Goal: Transaction & Acquisition: Book appointment/travel/reservation

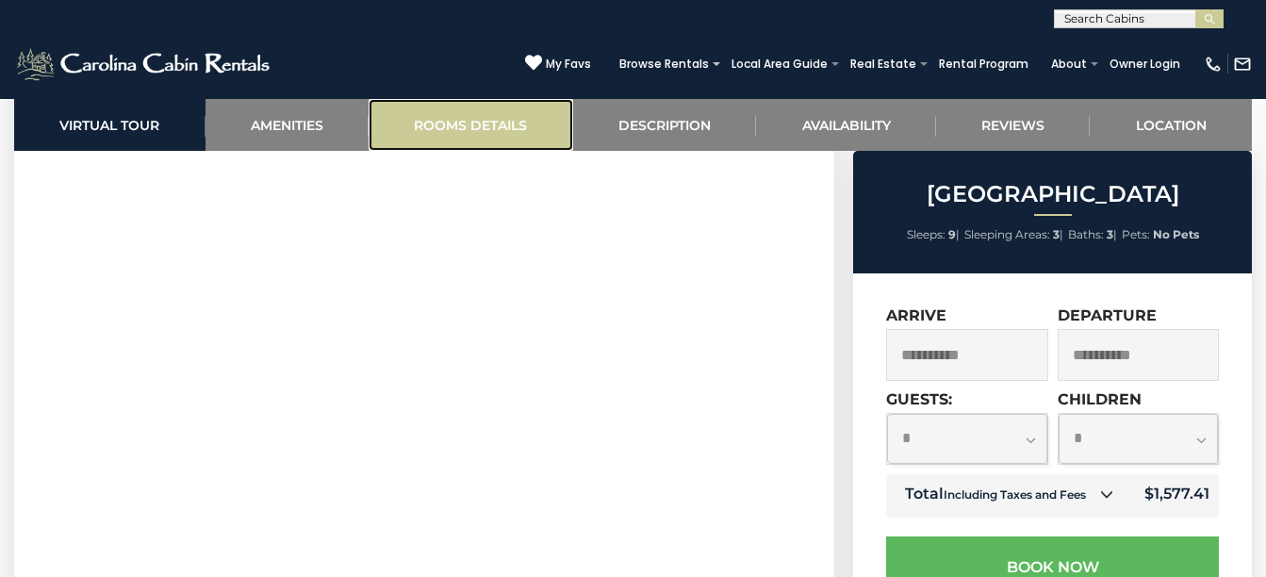
click at [479, 110] on link "Rooms Details" at bounding box center [471, 125] width 205 height 52
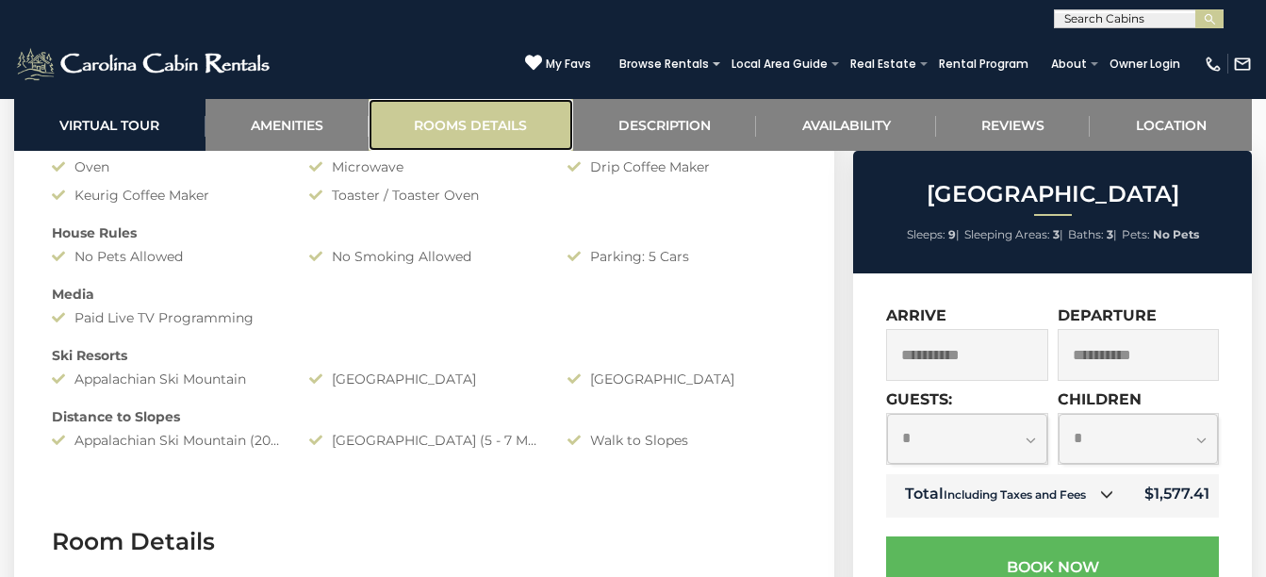
scroll to position [2121, 0]
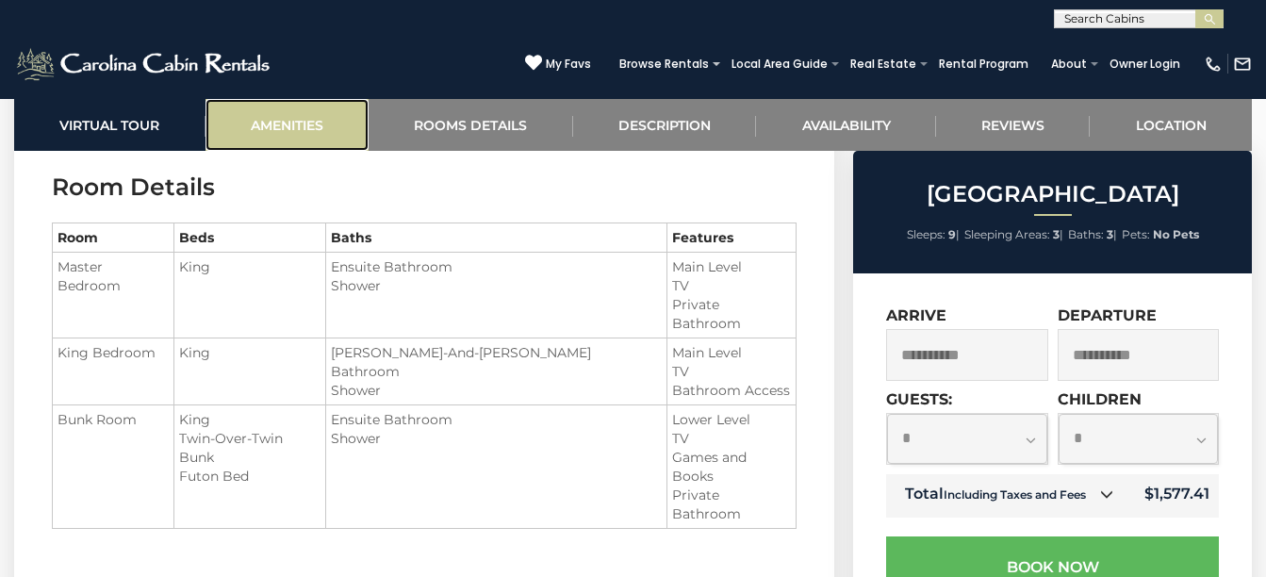
click at [329, 138] on link "Amenities" at bounding box center [288, 125] width 164 height 52
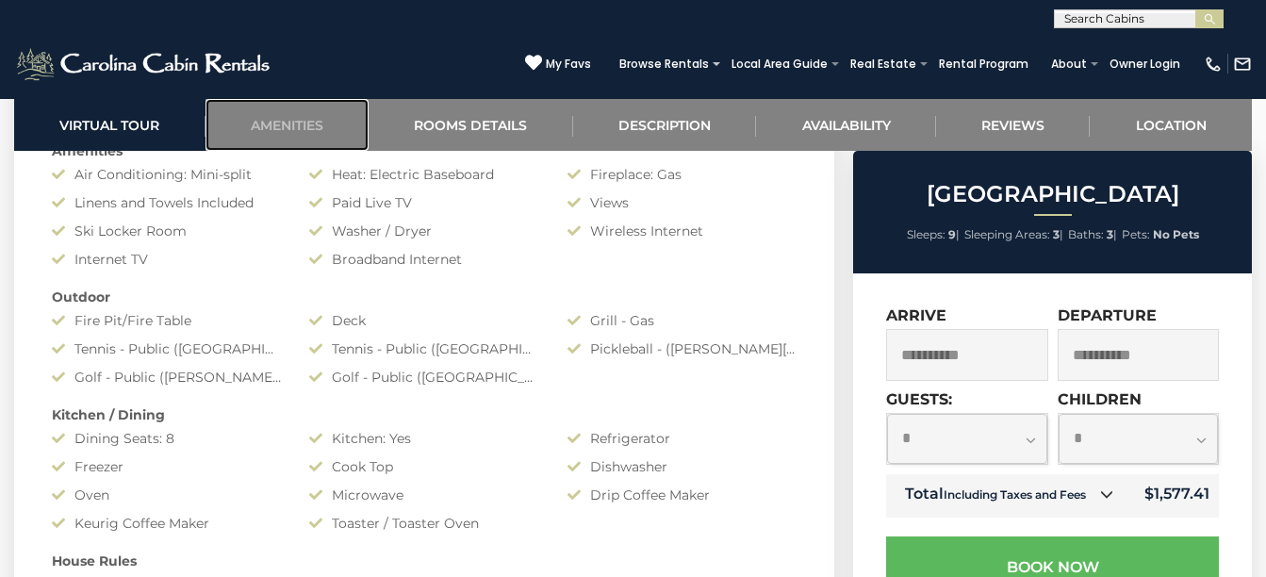
scroll to position [1472, 0]
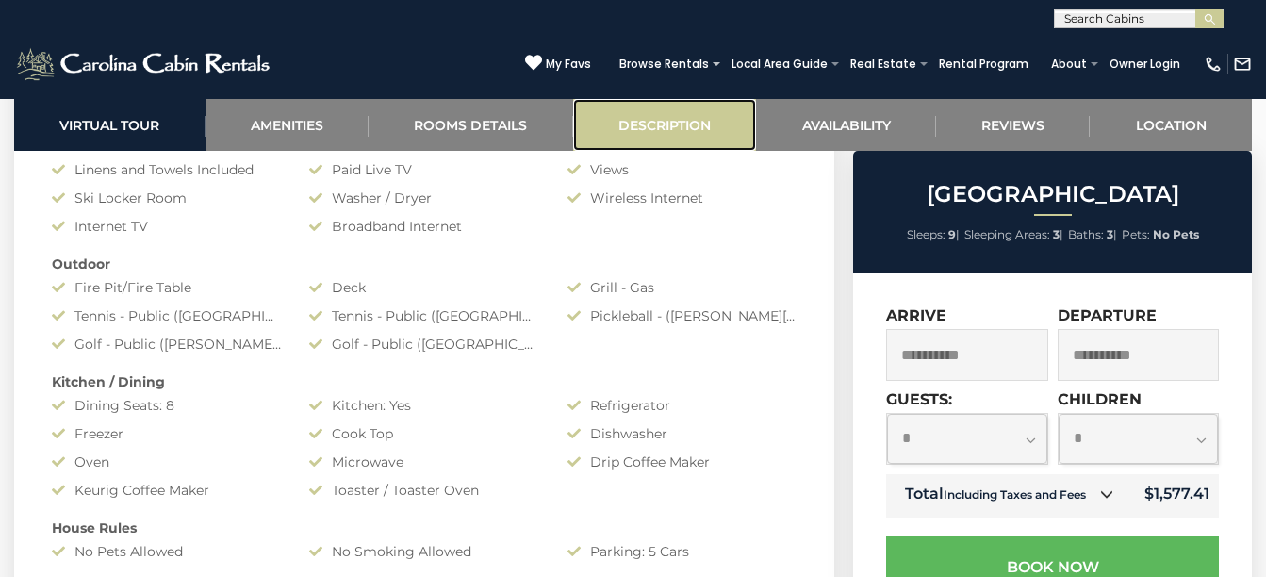
click at [705, 137] on link "Description" at bounding box center [665, 125] width 184 height 52
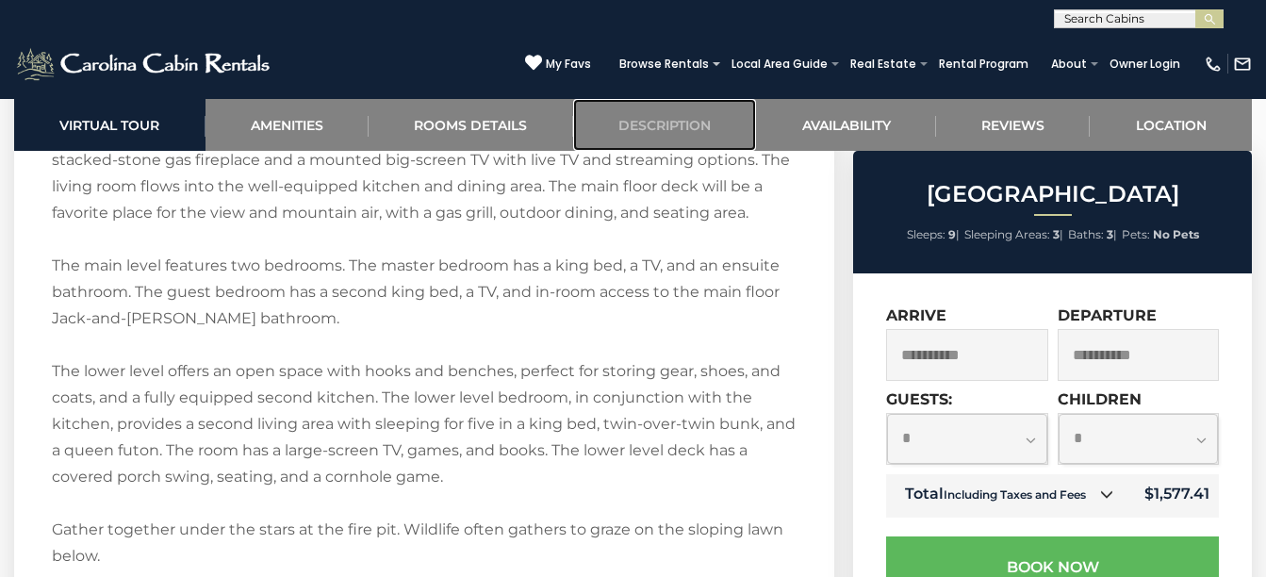
scroll to position [3169, 0]
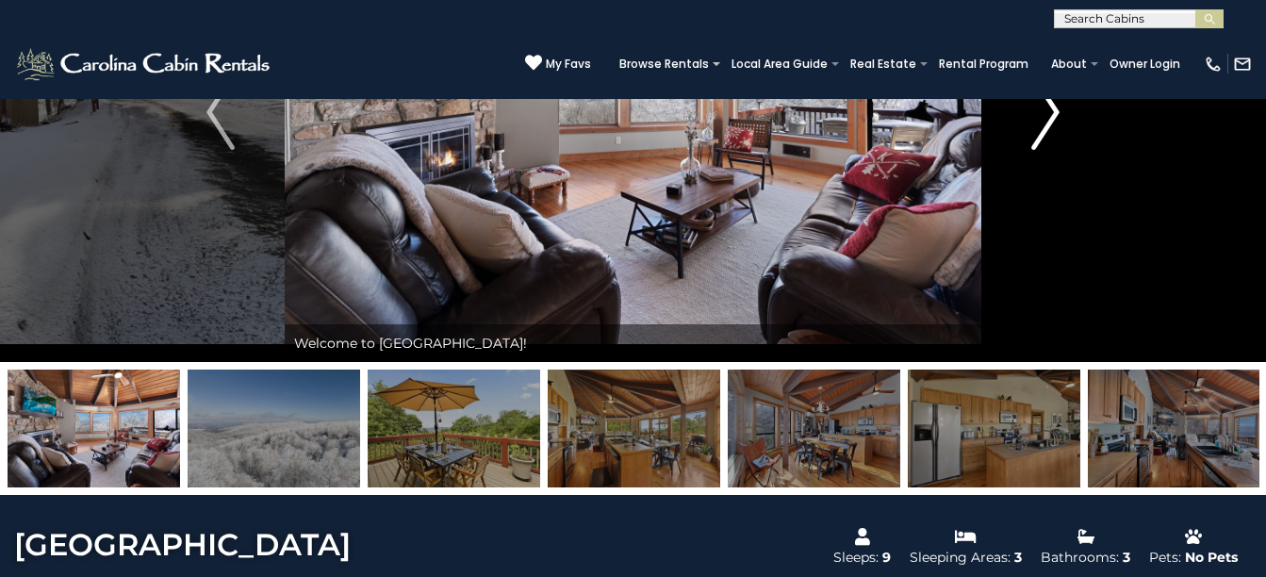
scroll to position [202, 0]
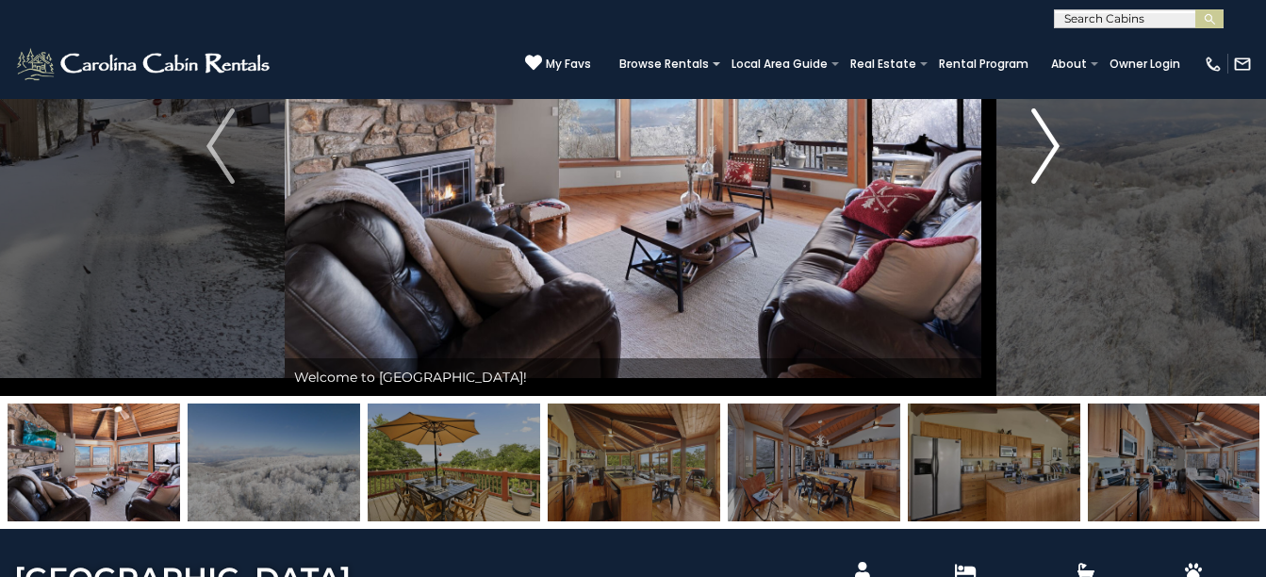
click at [1047, 135] on img "Next" at bounding box center [1045, 145] width 28 height 75
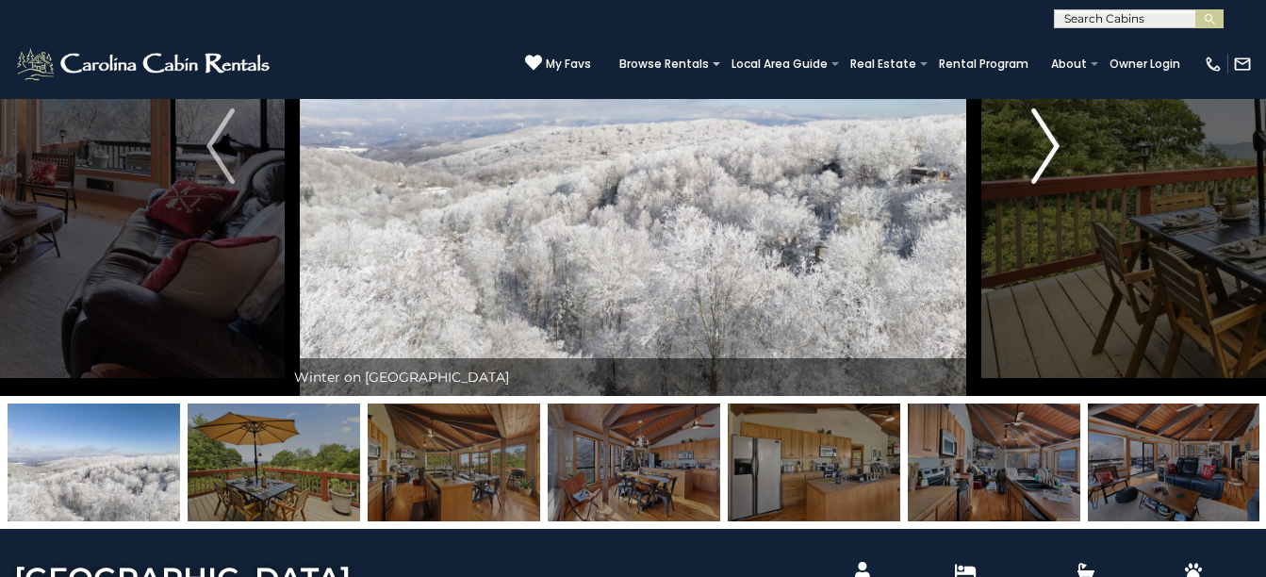
click at [1047, 135] on img "Next" at bounding box center [1045, 145] width 28 height 75
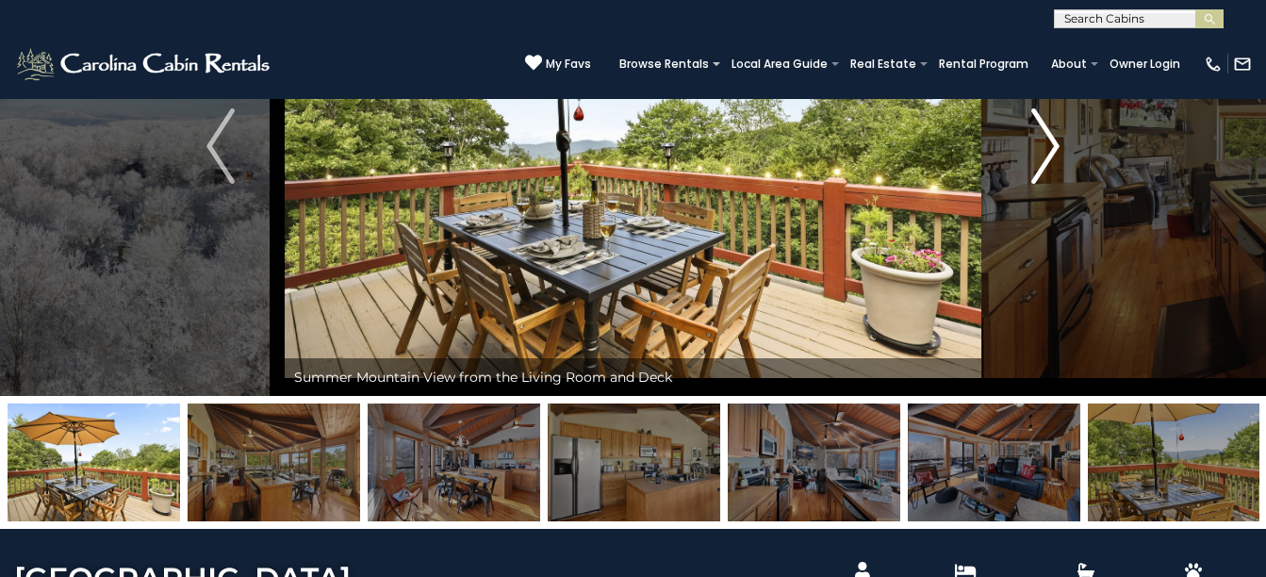
click at [1047, 135] on img "Next" at bounding box center [1045, 145] width 28 height 75
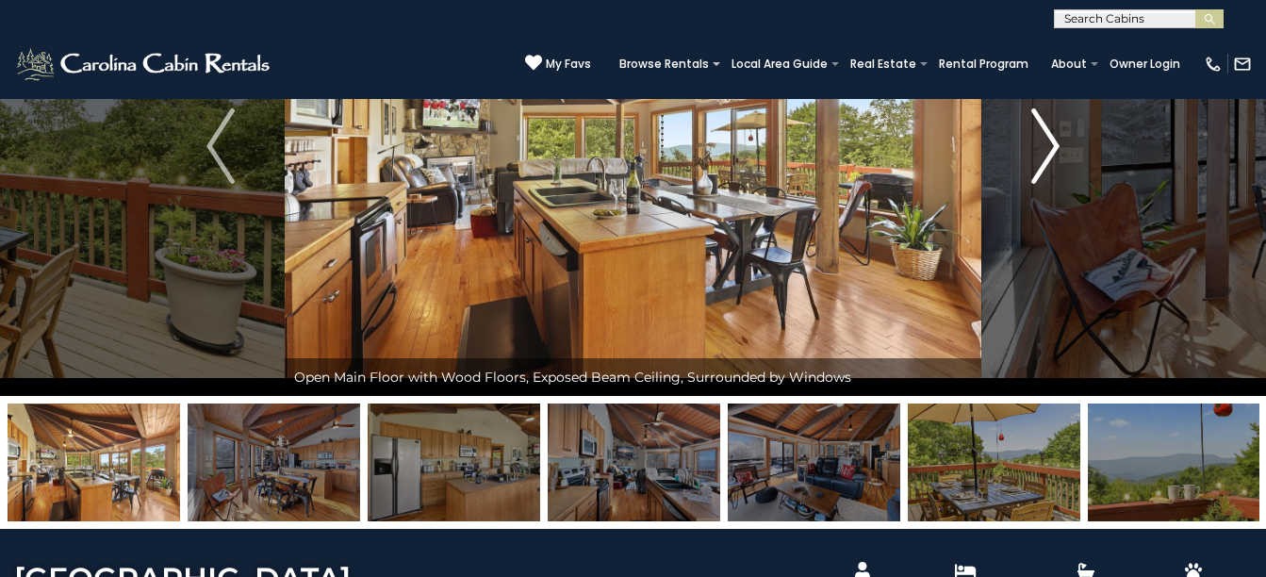
click at [1047, 135] on img "Next" at bounding box center [1045, 145] width 28 height 75
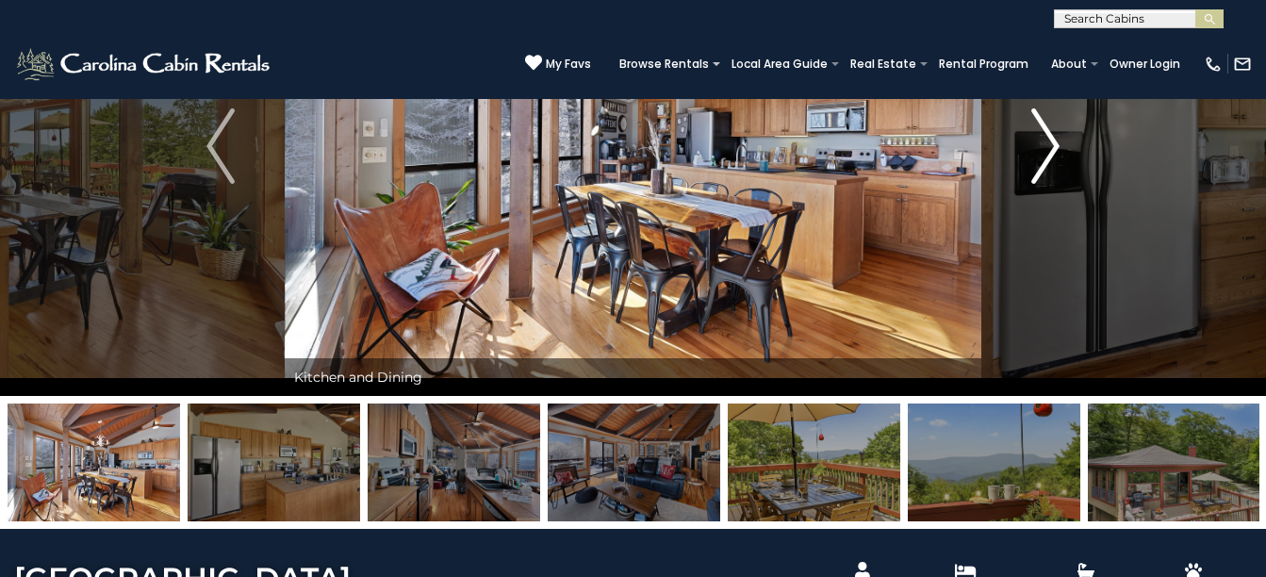
click at [1047, 135] on img "Next" at bounding box center [1045, 145] width 28 height 75
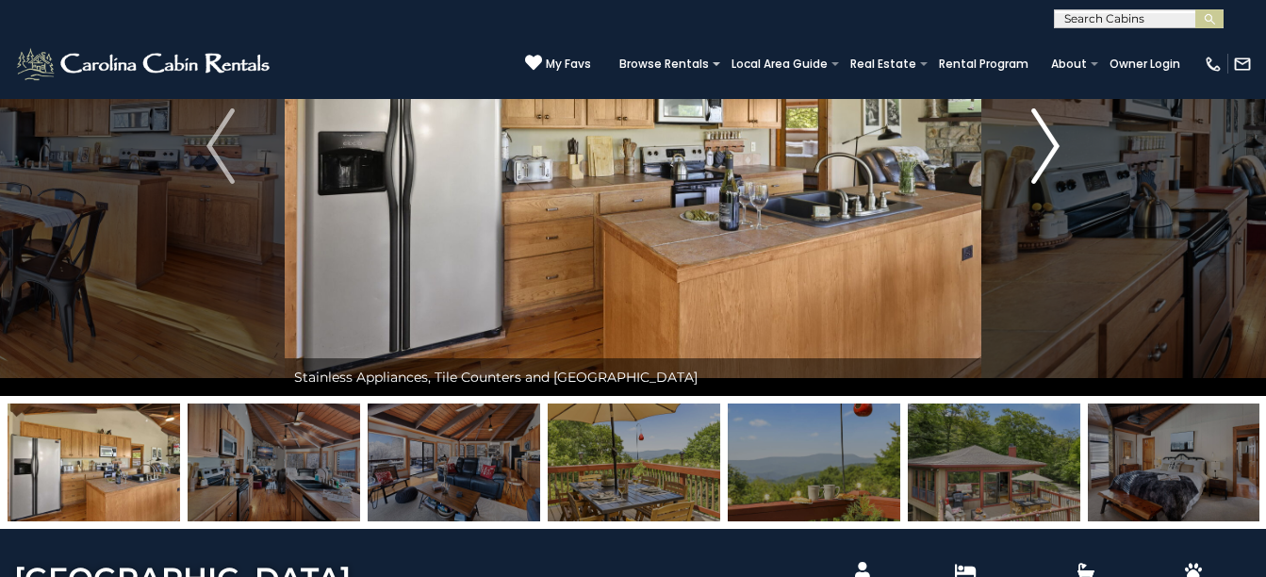
click at [1047, 135] on img "Next" at bounding box center [1045, 145] width 28 height 75
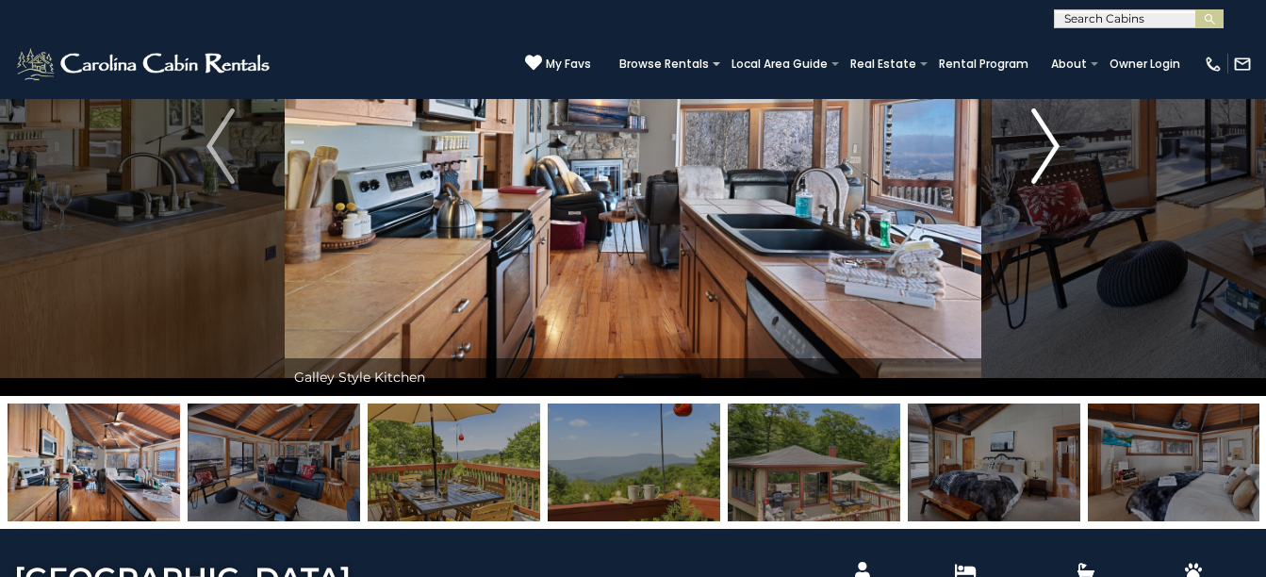
click at [1047, 135] on img "Next" at bounding box center [1045, 145] width 28 height 75
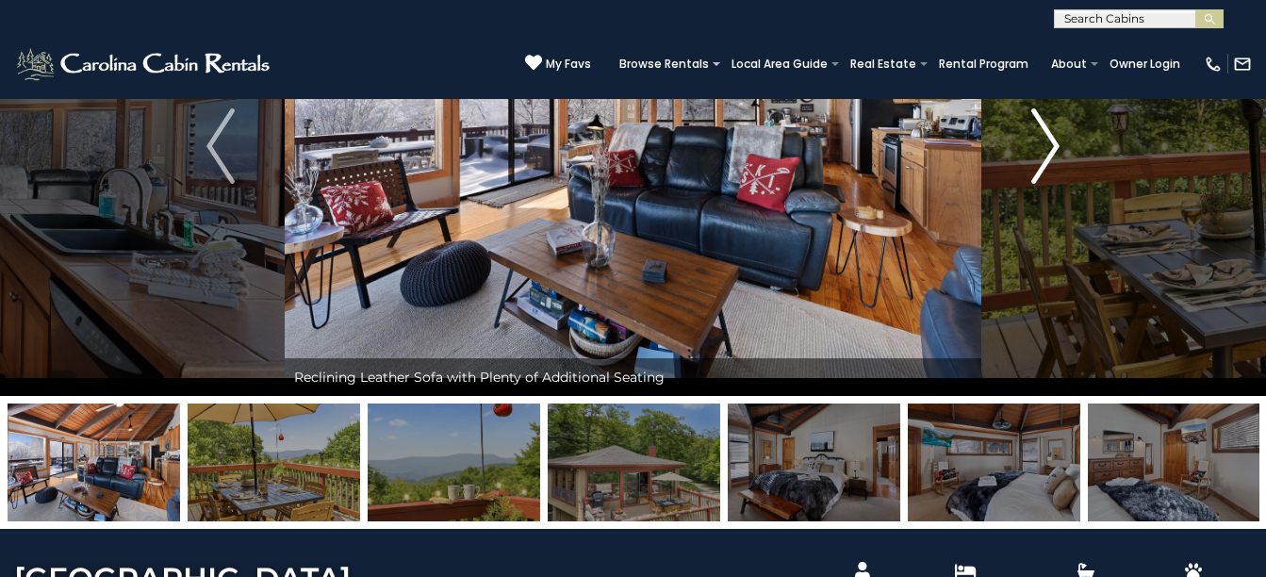
click at [1047, 135] on img "Next" at bounding box center [1045, 145] width 28 height 75
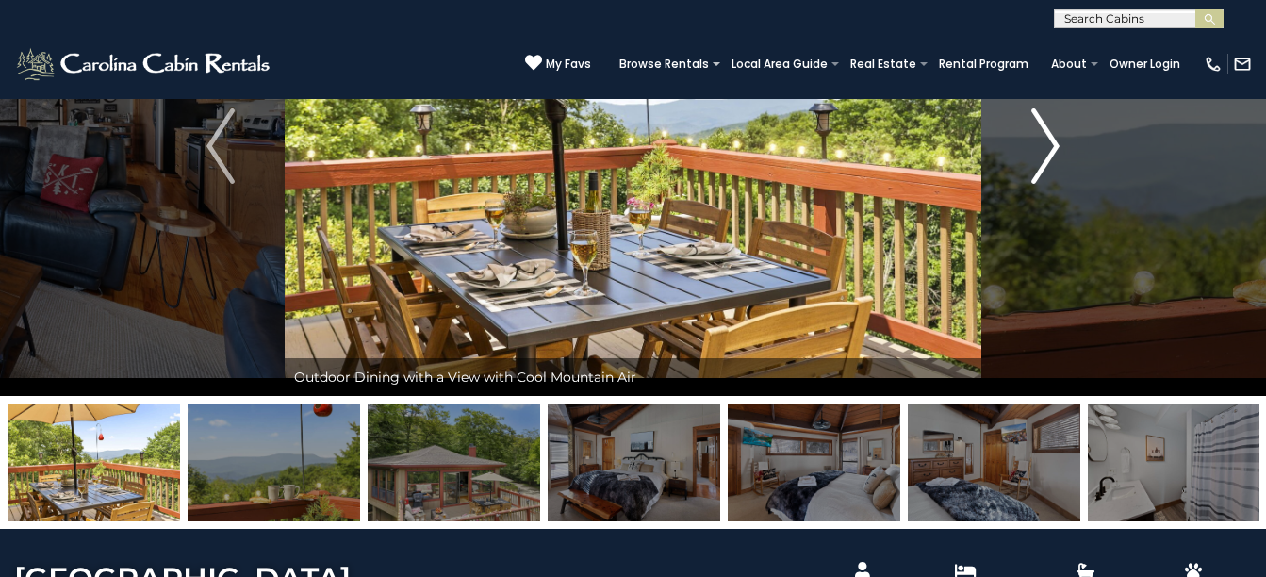
click at [1047, 135] on img "Next" at bounding box center [1045, 145] width 28 height 75
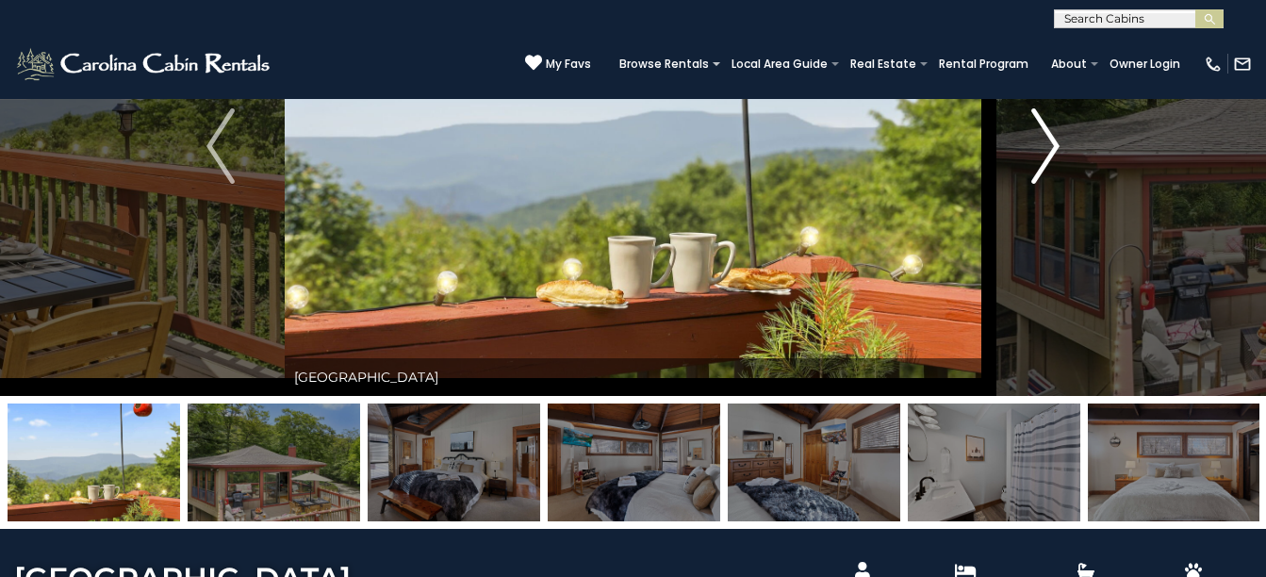
click at [1047, 135] on img "Next" at bounding box center [1045, 145] width 28 height 75
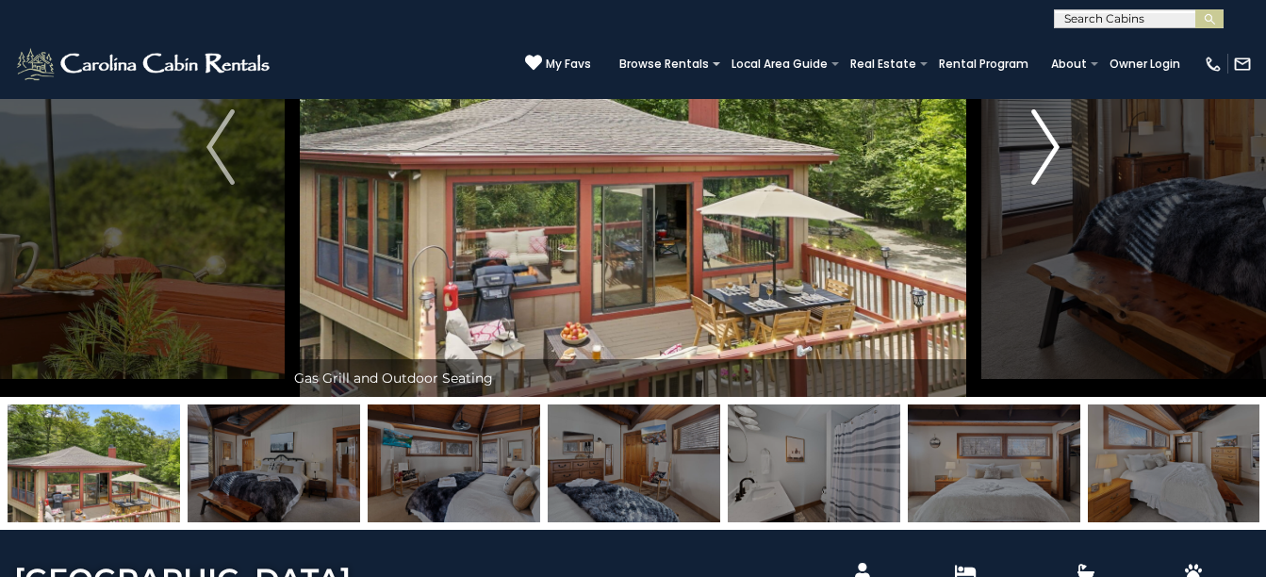
scroll to position [182, 0]
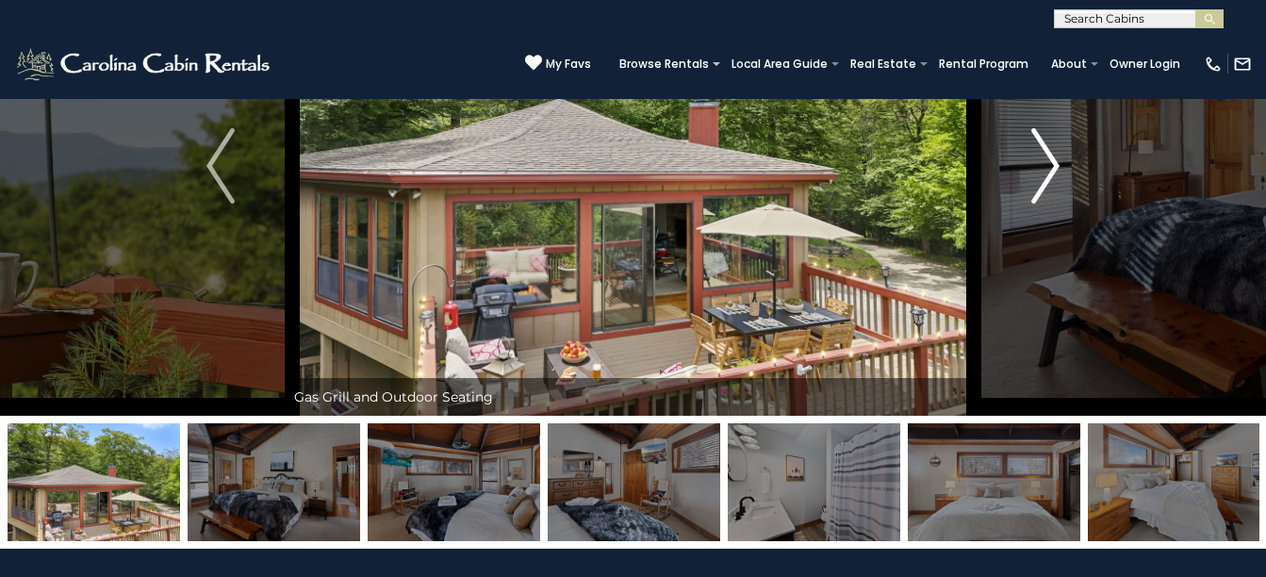
click at [1050, 164] on img "Next" at bounding box center [1045, 165] width 28 height 75
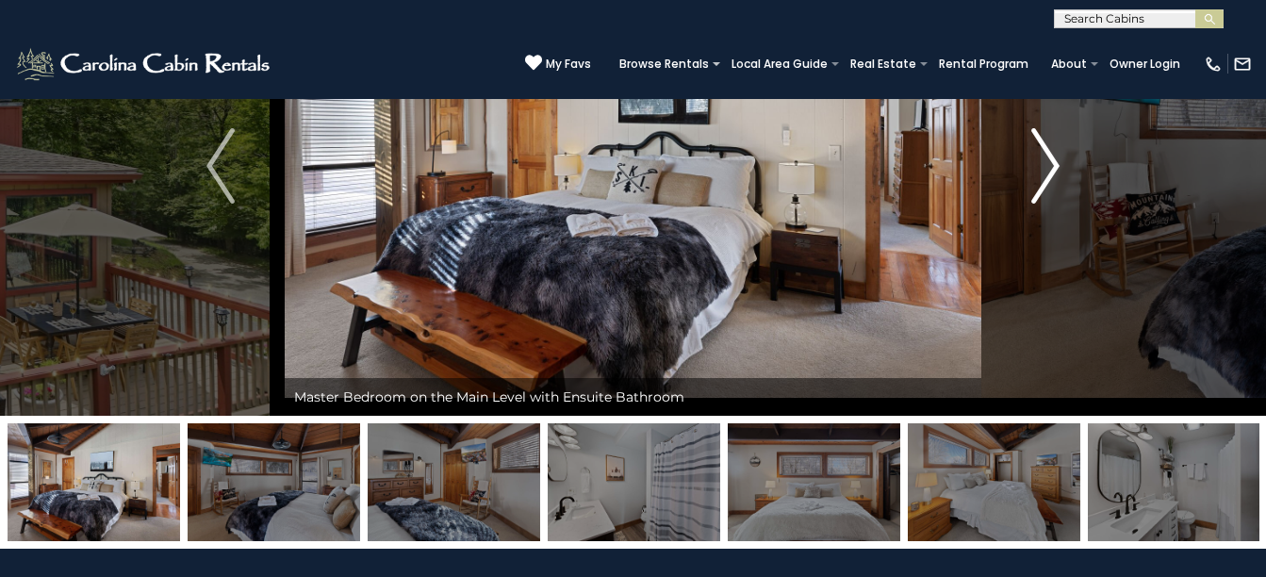
click at [1050, 164] on img "Next" at bounding box center [1045, 165] width 28 height 75
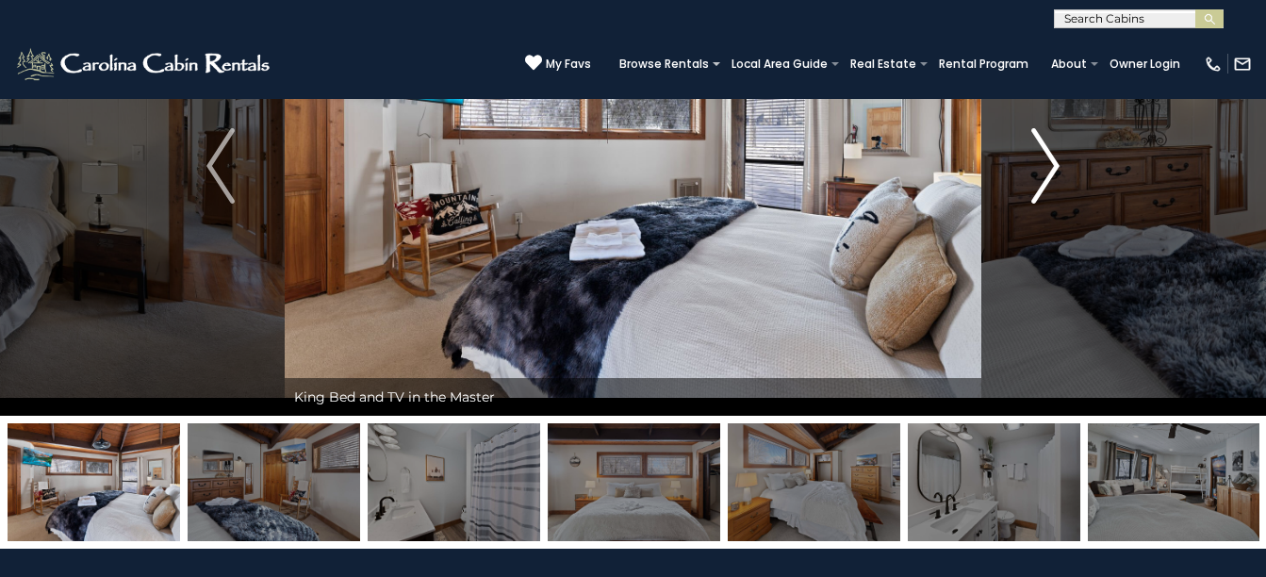
click at [1050, 164] on img "Next" at bounding box center [1045, 165] width 28 height 75
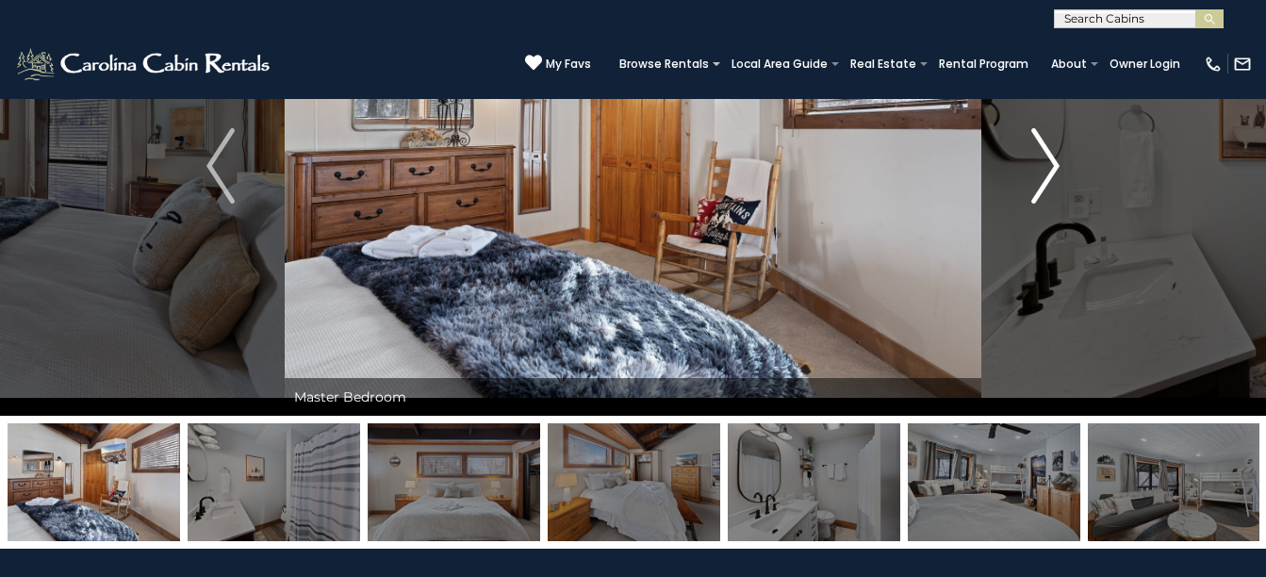
click at [1050, 164] on img "Next" at bounding box center [1045, 165] width 28 height 75
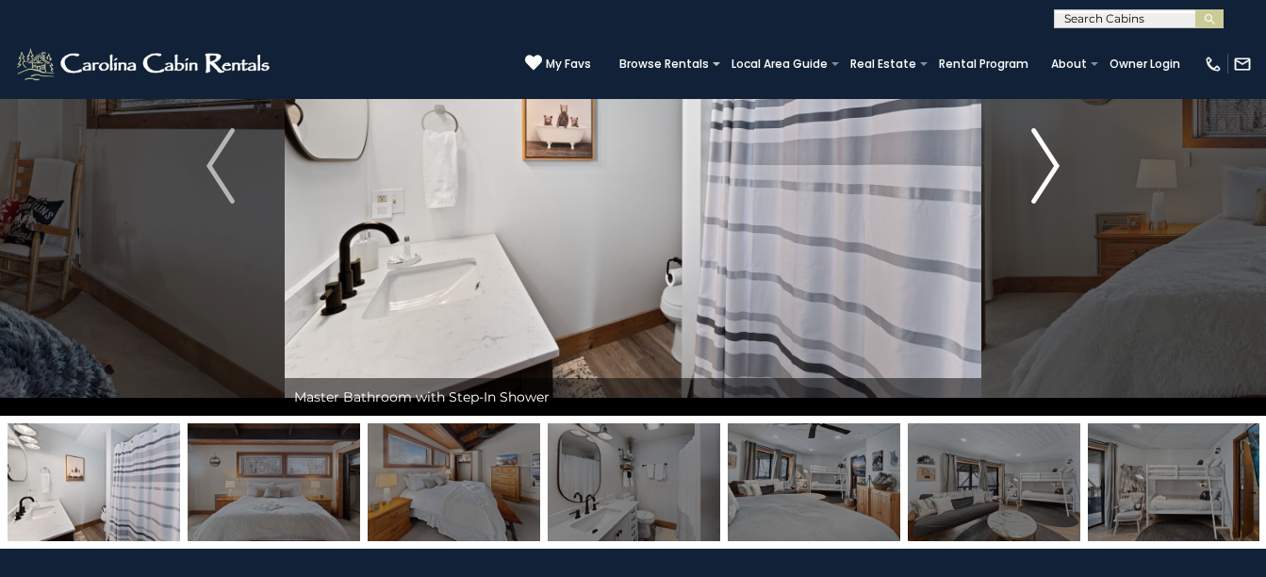
click at [1050, 164] on img "Next" at bounding box center [1045, 165] width 28 height 75
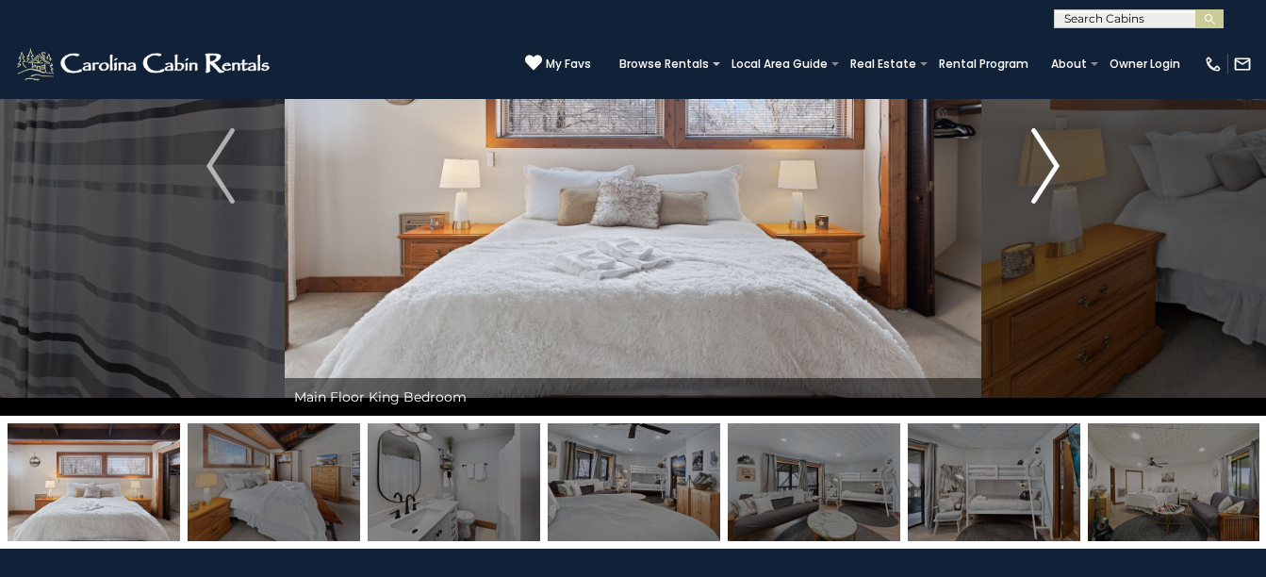
click at [1050, 164] on img "Next" at bounding box center [1045, 165] width 28 height 75
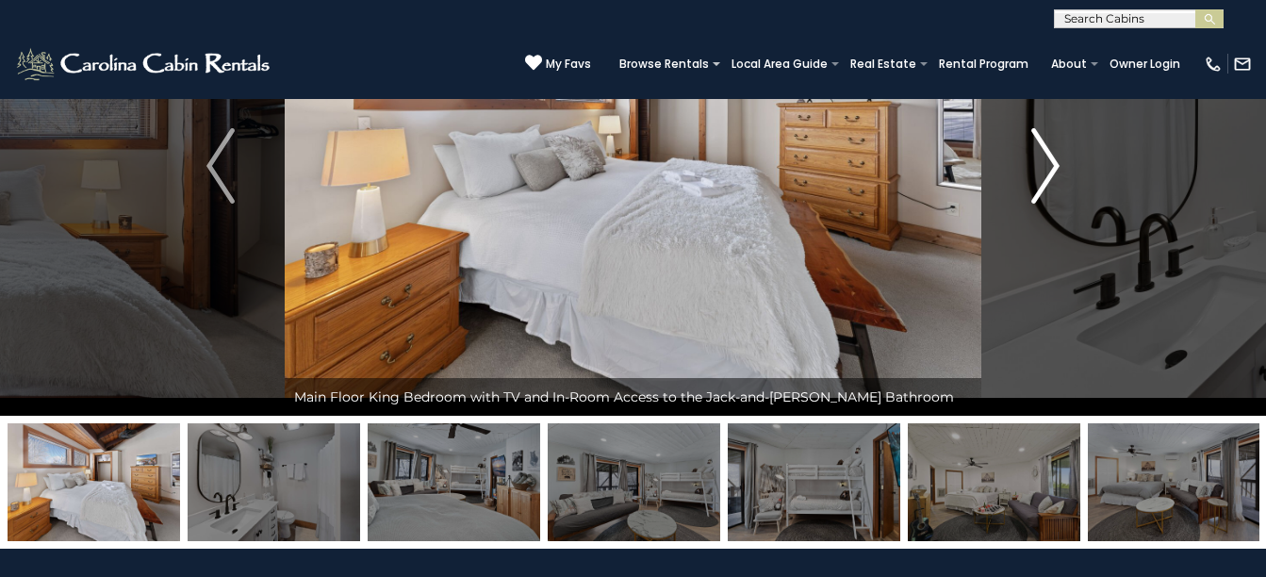
click at [1050, 164] on img "Next" at bounding box center [1045, 165] width 28 height 75
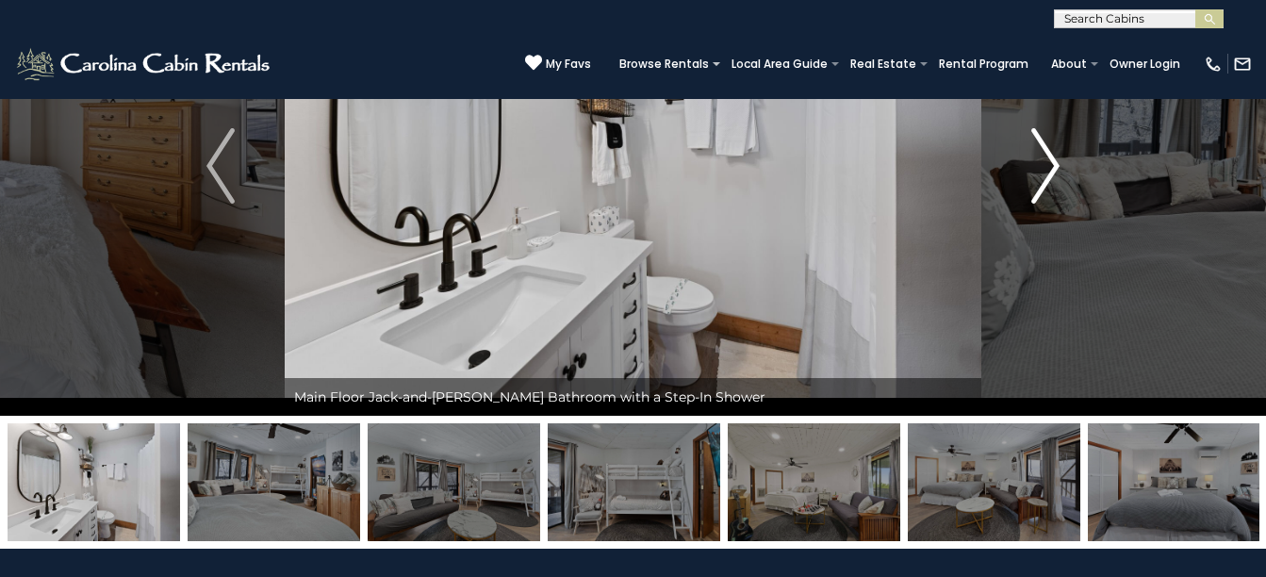
click at [1050, 164] on img "Next" at bounding box center [1045, 165] width 28 height 75
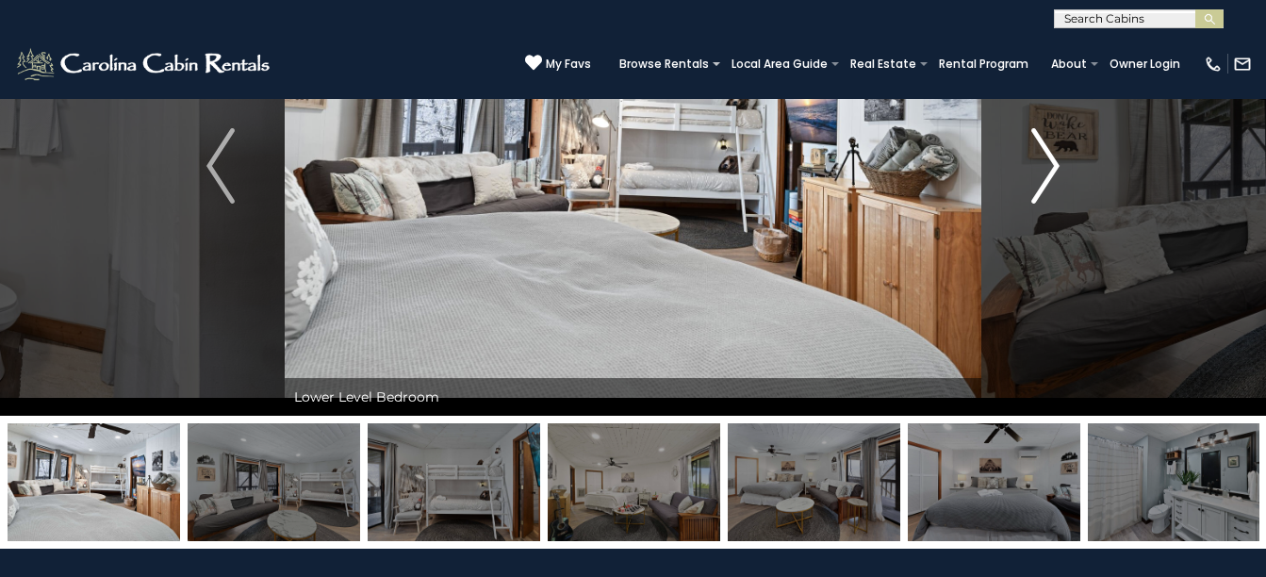
click at [1050, 164] on img "Next" at bounding box center [1045, 165] width 28 height 75
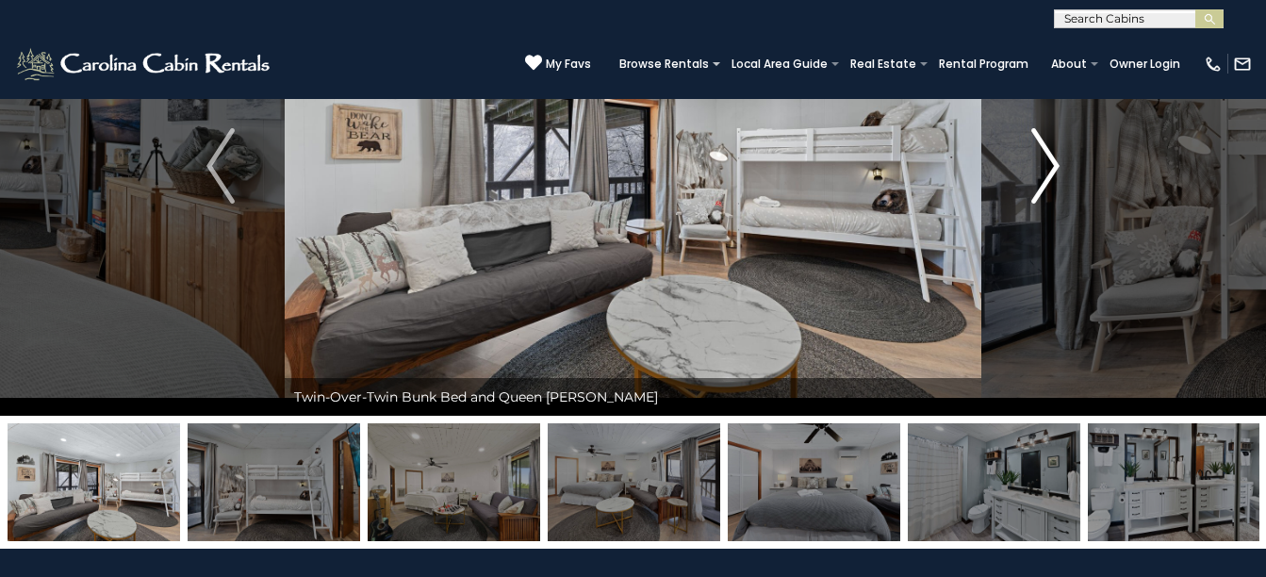
click at [1050, 164] on img "Next" at bounding box center [1045, 165] width 28 height 75
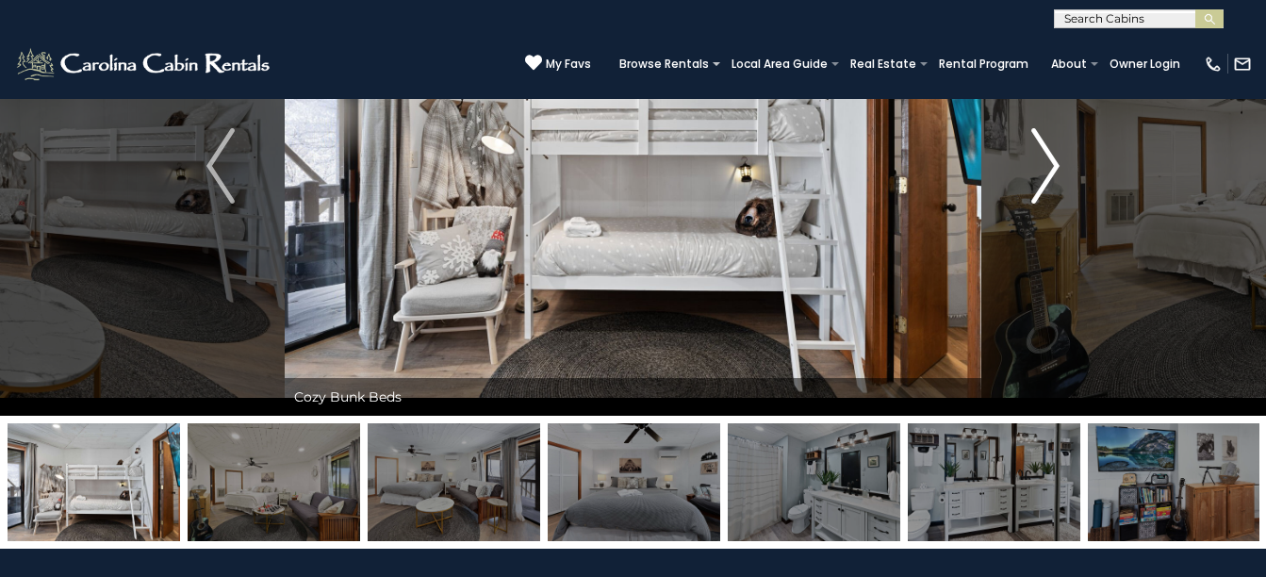
click at [1050, 164] on img "Next" at bounding box center [1045, 165] width 28 height 75
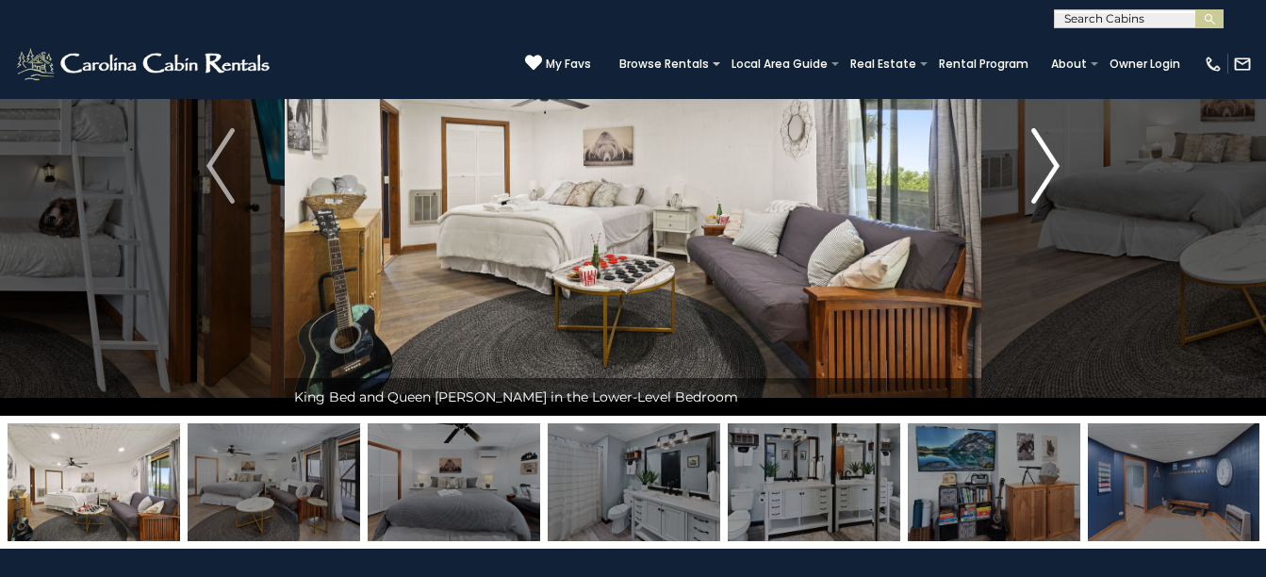
click at [1050, 164] on img "Next" at bounding box center [1045, 165] width 28 height 75
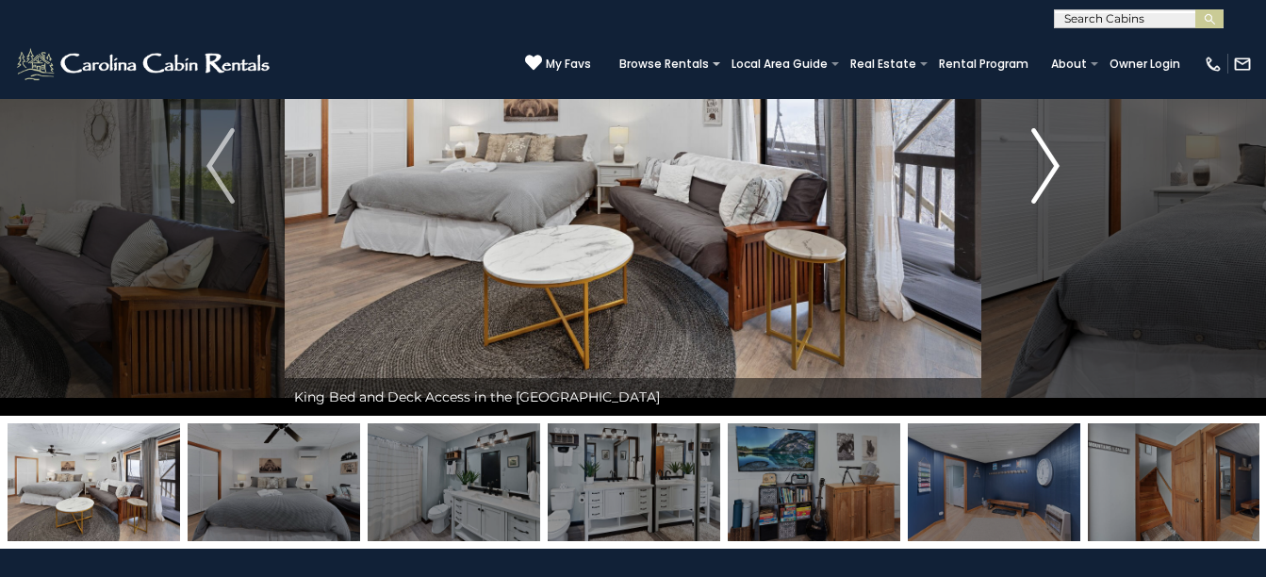
click at [1050, 164] on img "Next" at bounding box center [1045, 165] width 28 height 75
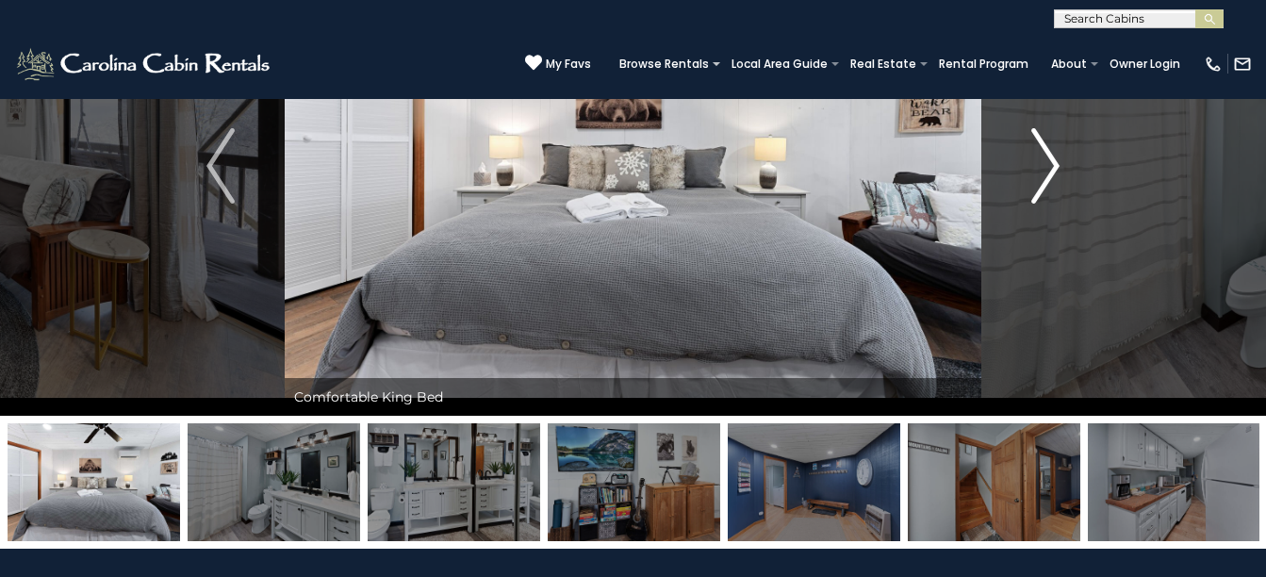
click at [1050, 164] on img "Next" at bounding box center [1045, 165] width 28 height 75
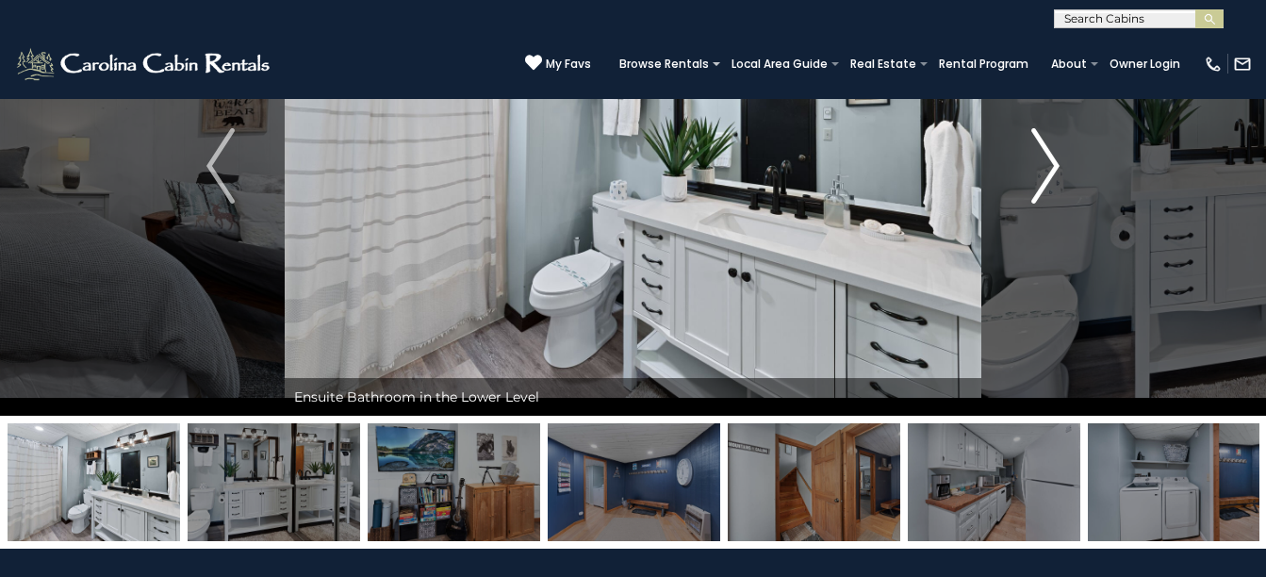
click at [1050, 164] on img "Next" at bounding box center [1045, 165] width 28 height 75
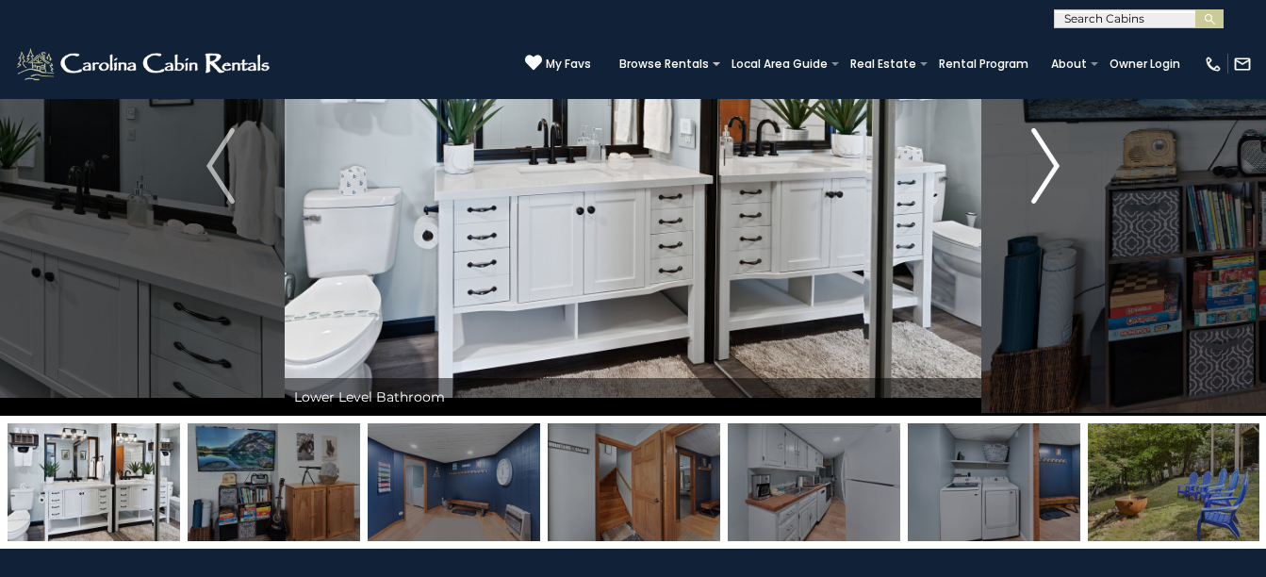
click at [1050, 164] on img "Next" at bounding box center [1045, 165] width 28 height 75
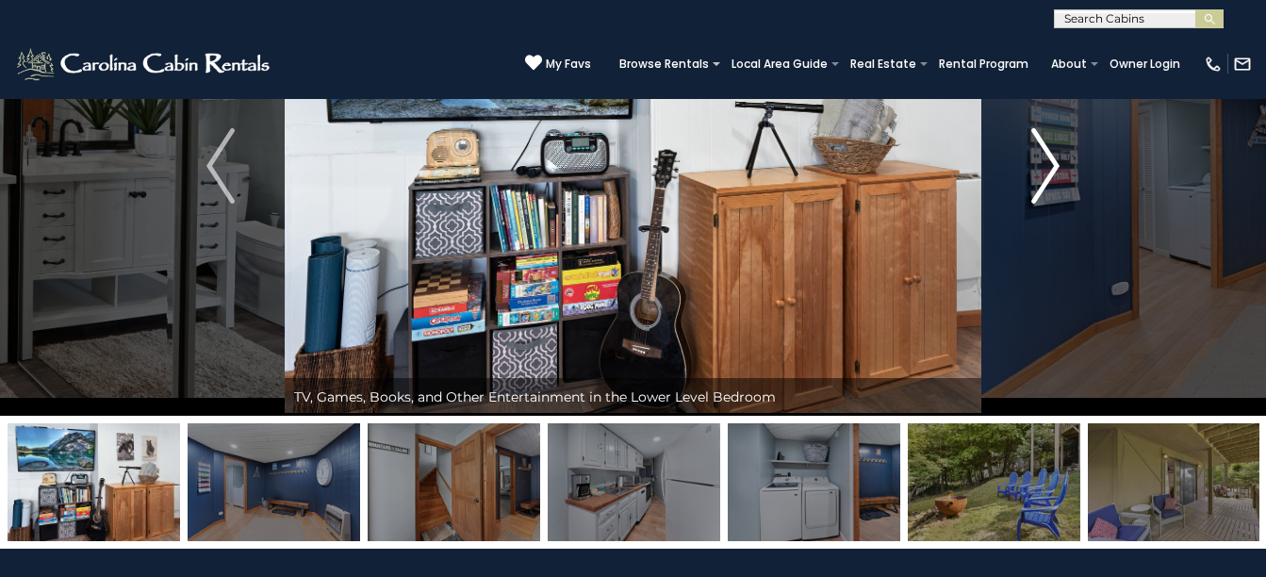
click at [1050, 164] on img "Next" at bounding box center [1045, 165] width 28 height 75
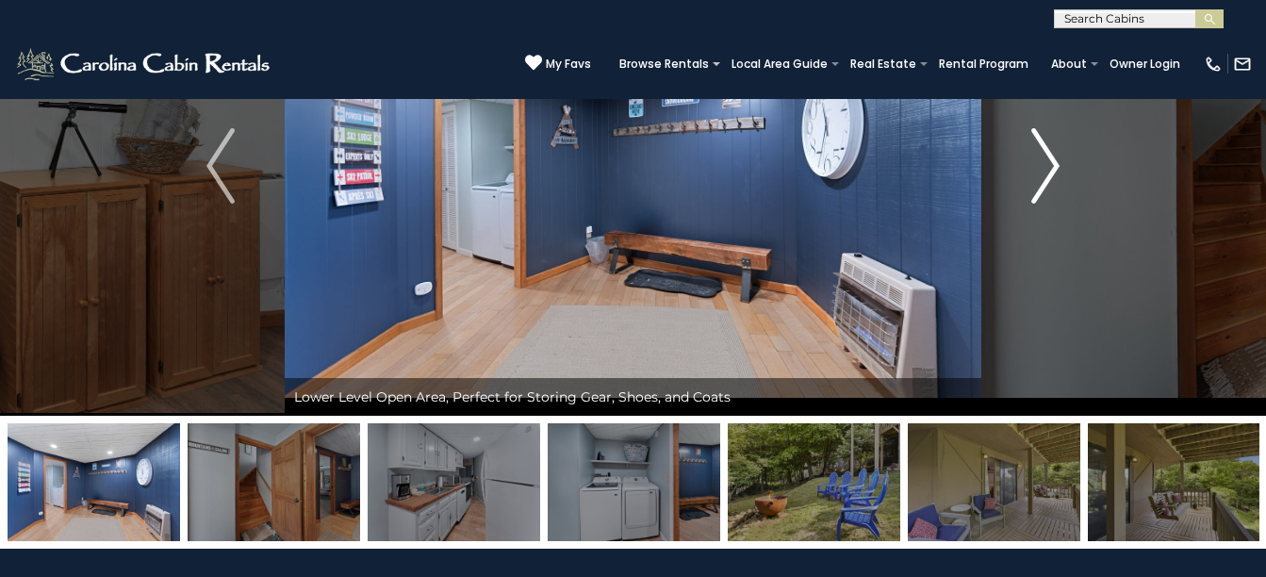
click at [1050, 164] on img "Next" at bounding box center [1045, 165] width 28 height 75
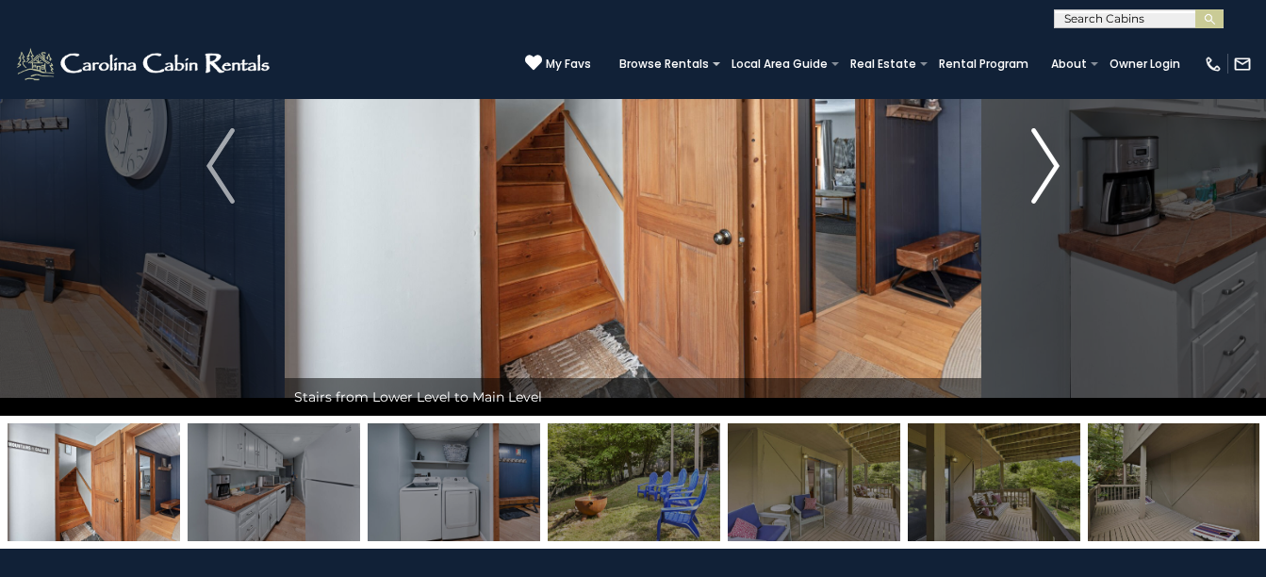
click at [1050, 164] on img "Next" at bounding box center [1045, 165] width 28 height 75
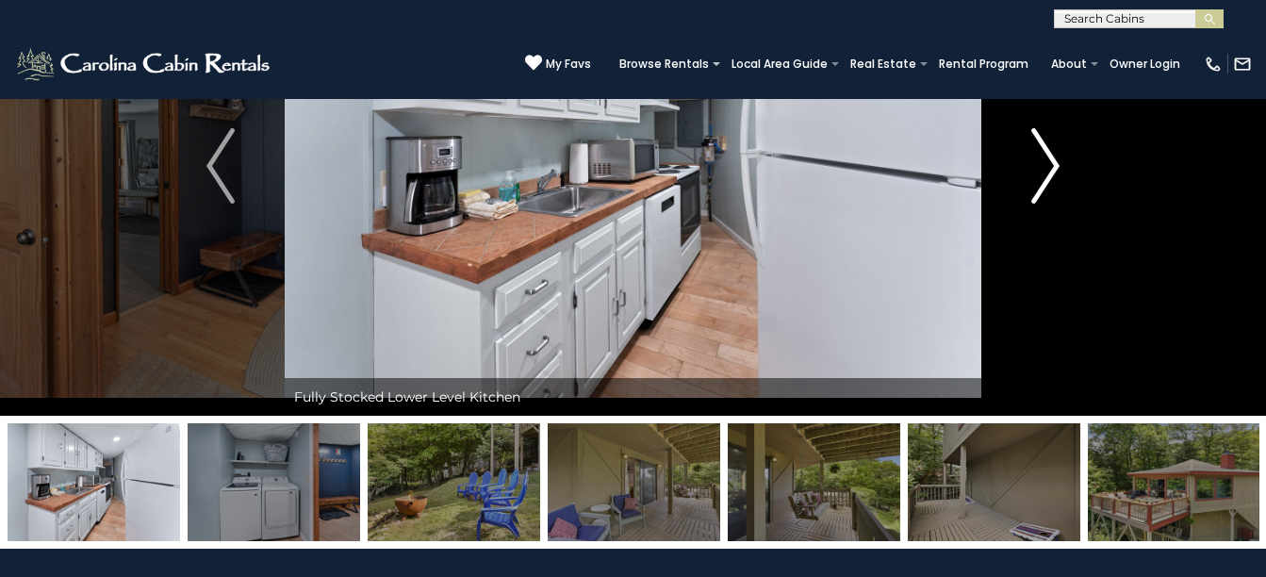
click at [1050, 164] on img "Next" at bounding box center [1045, 165] width 28 height 75
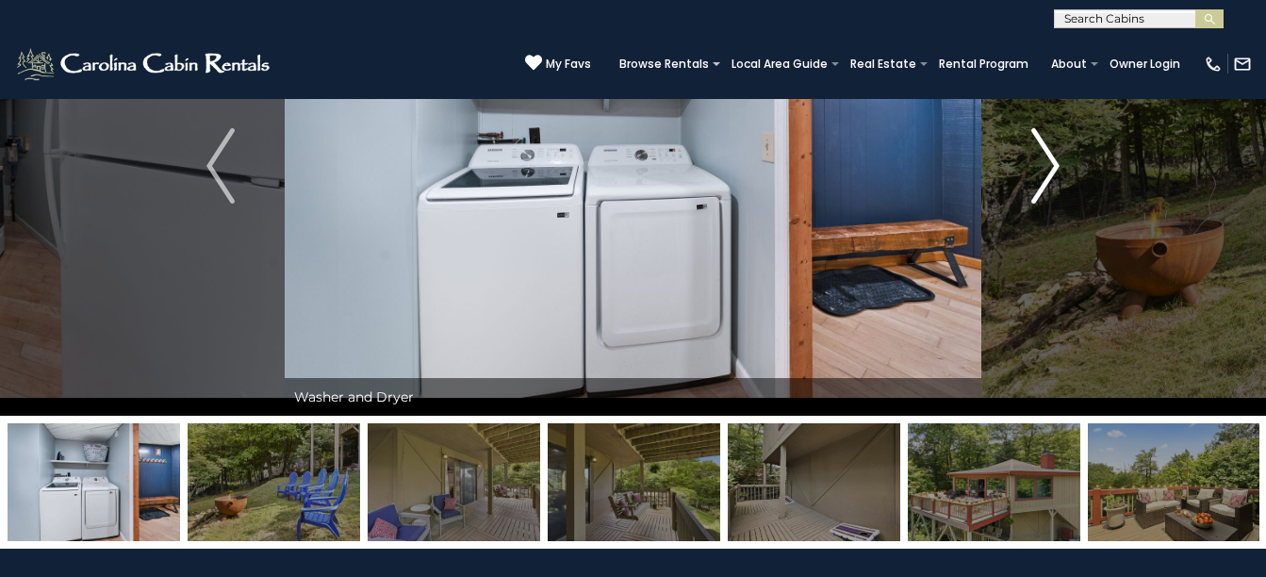
click at [1050, 164] on img "Next" at bounding box center [1045, 165] width 28 height 75
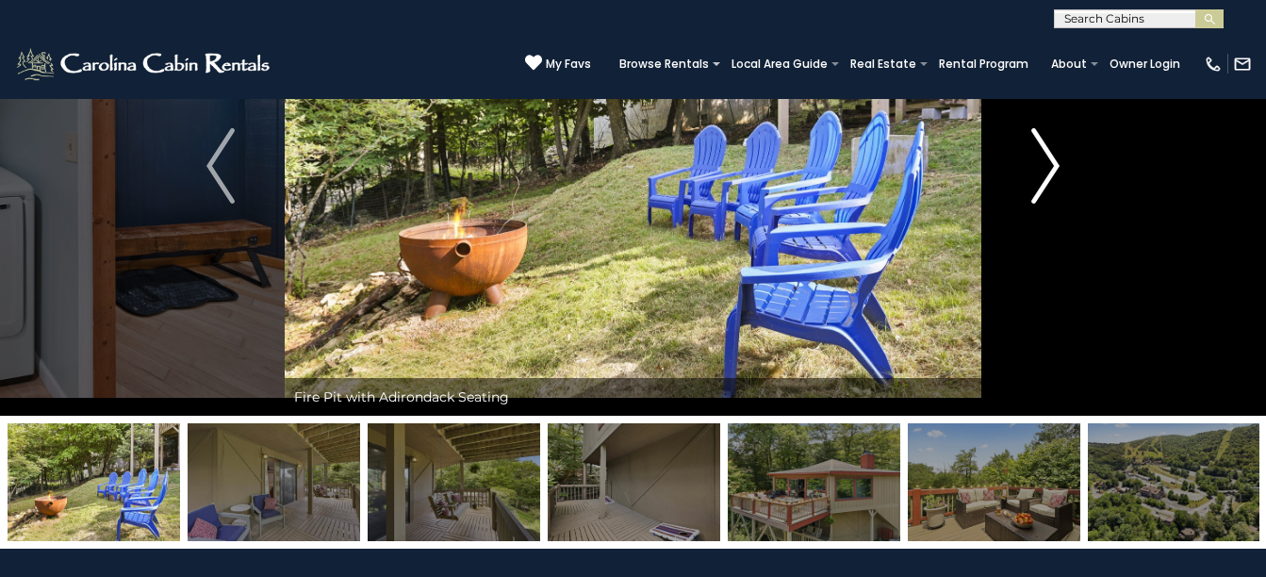
click at [1050, 164] on img "Next" at bounding box center [1045, 165] width 28 height 75
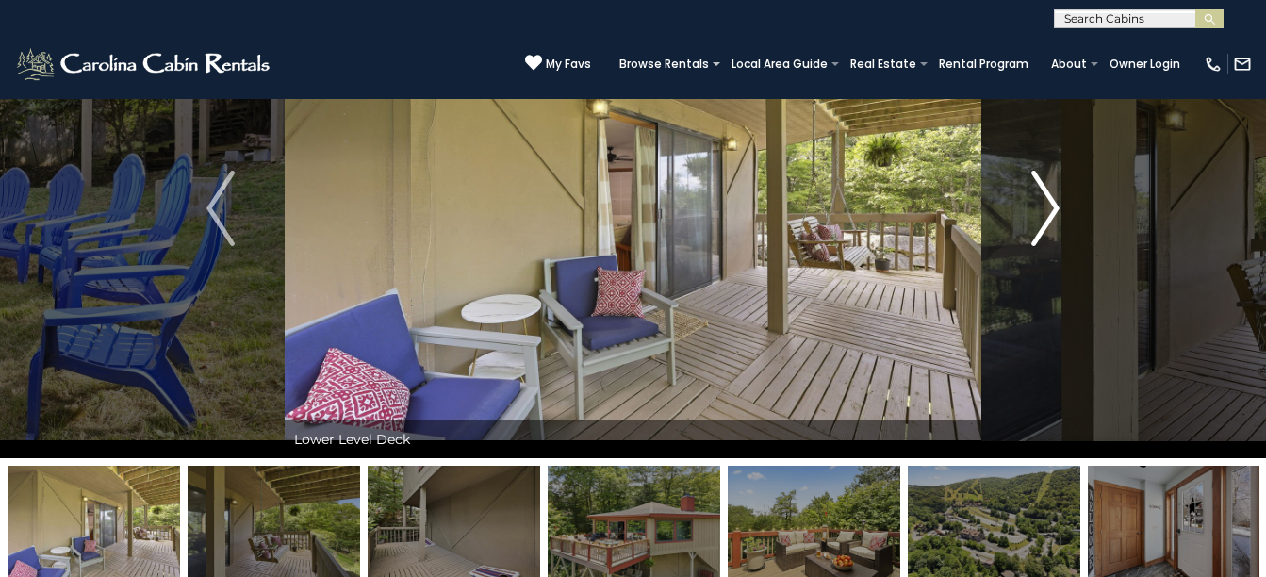
scroll to position [133, 0]
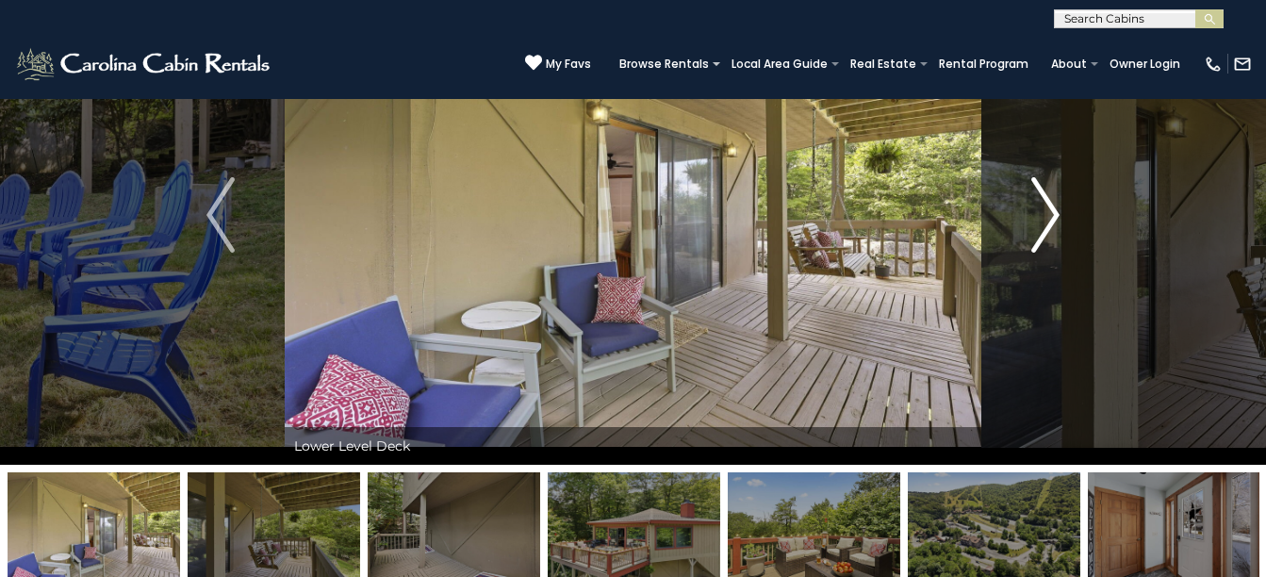
click at [1049, 217] on img "Next" at bounding box center [1045, 214] width 28 height 75
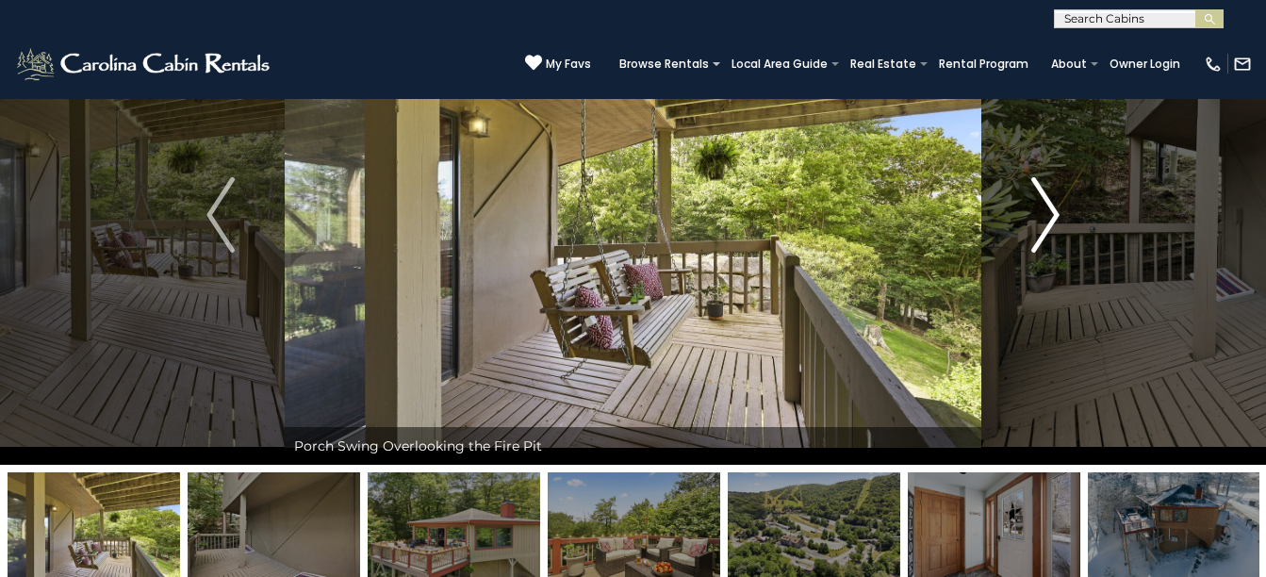
click at [1049, 217] on img "Next" at bounding box center [1045, 214] width 28 height 75
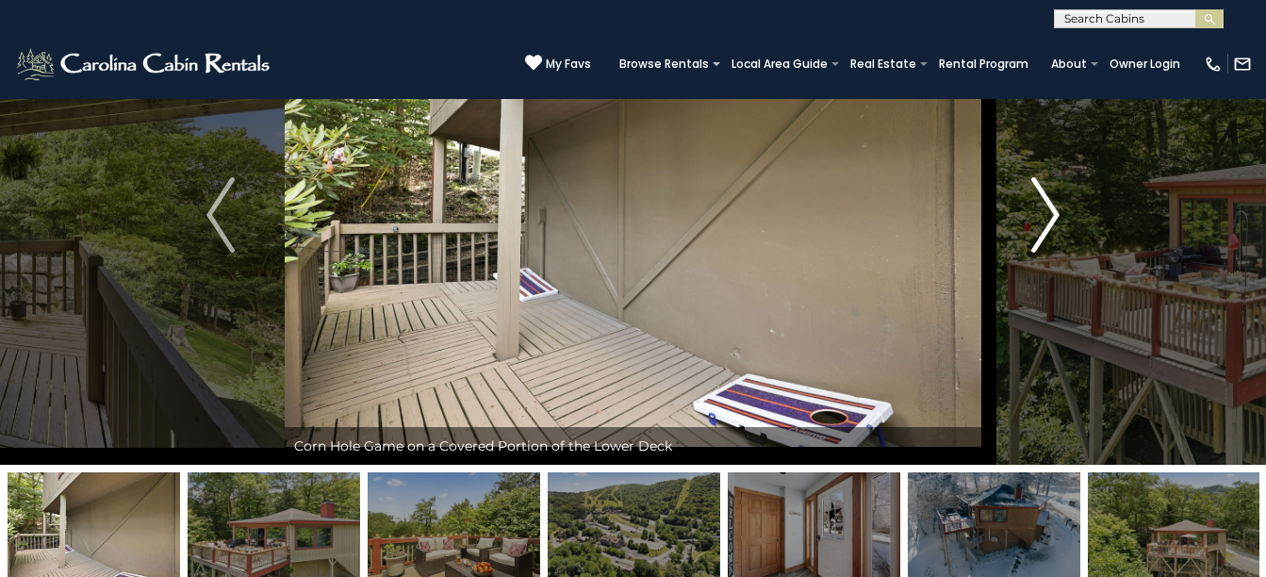
click at [1049, 217] on img "Next" at bounding box center [1045, 214] width 28 height 75
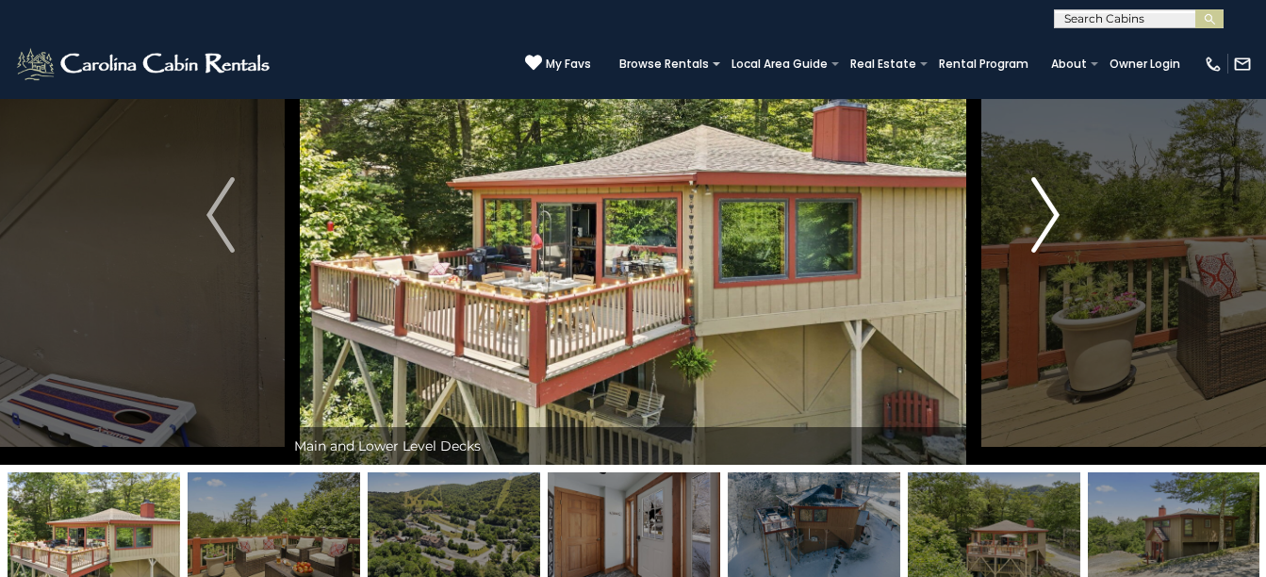
click at [1049, 217] on img "Next" at bounding box center [1045, 214] width 28 height 75
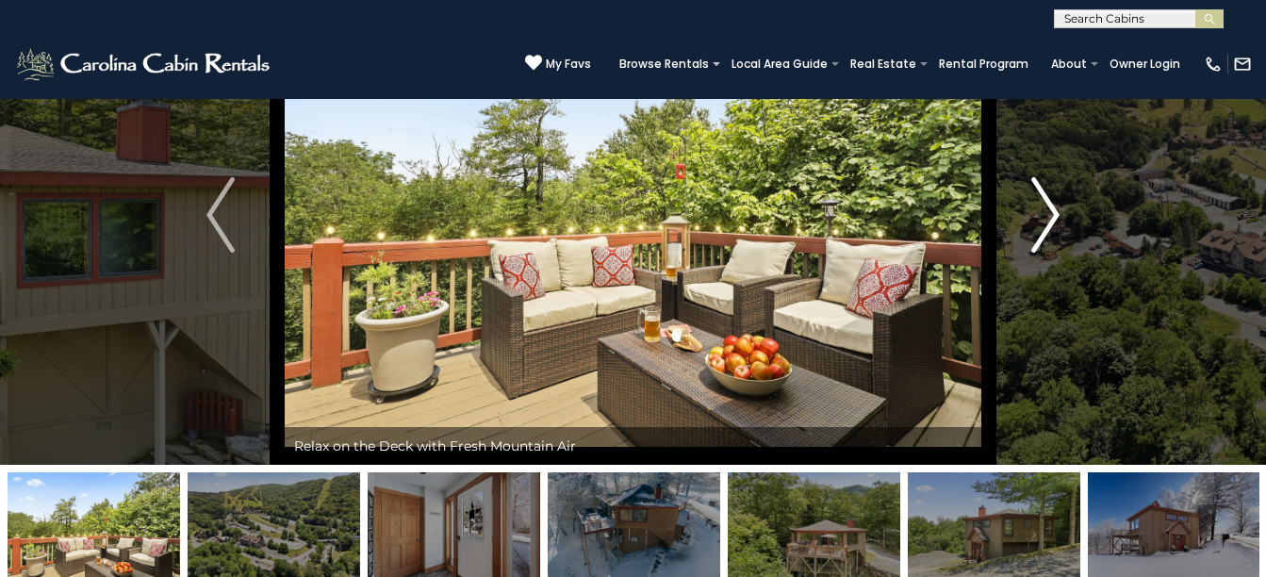
click at [1049, 217] on img "Next" at bounding box center [1045, 214] width 28 height 75
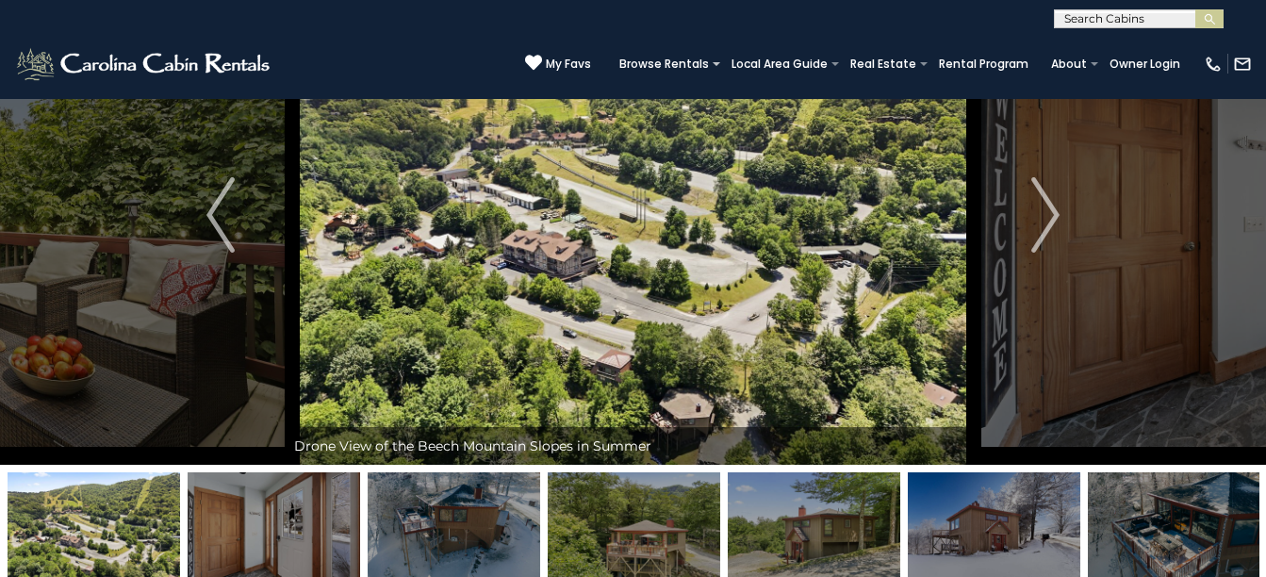
click at [748, 382] on img at bounding box center [633, 215] width 697 height 500
click at [689, 238] on img at bounding box center [633, 215] width 697 height 500
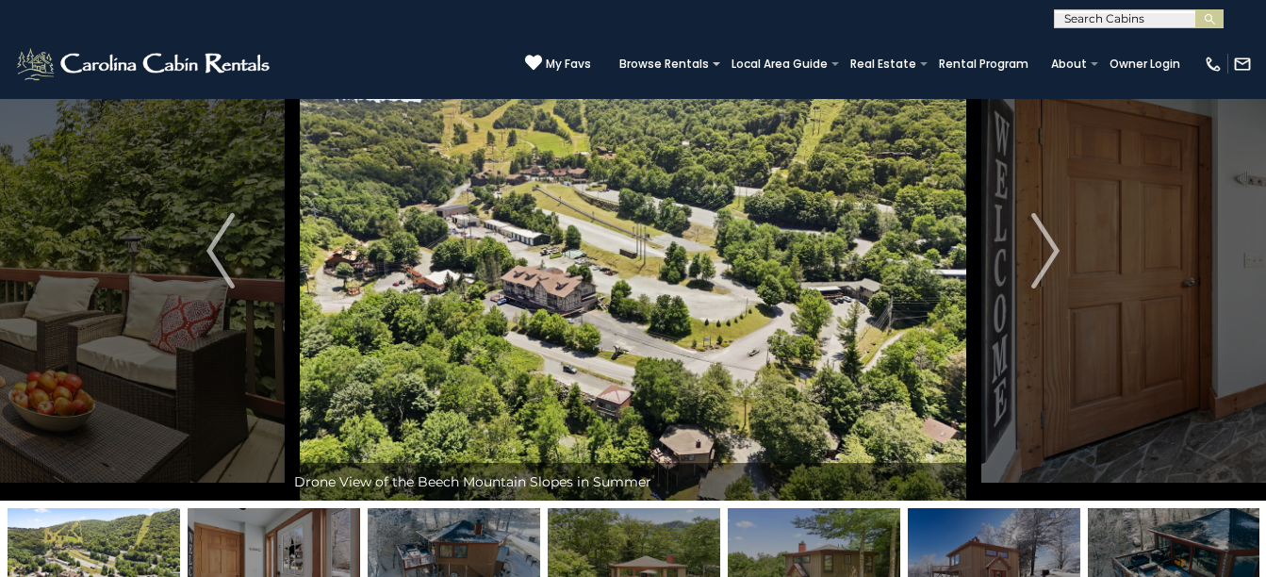
scroll to position [96, 0]
click at [1055, 246] on img "Next" at bounding box center [1045, 251] width 28 height 75
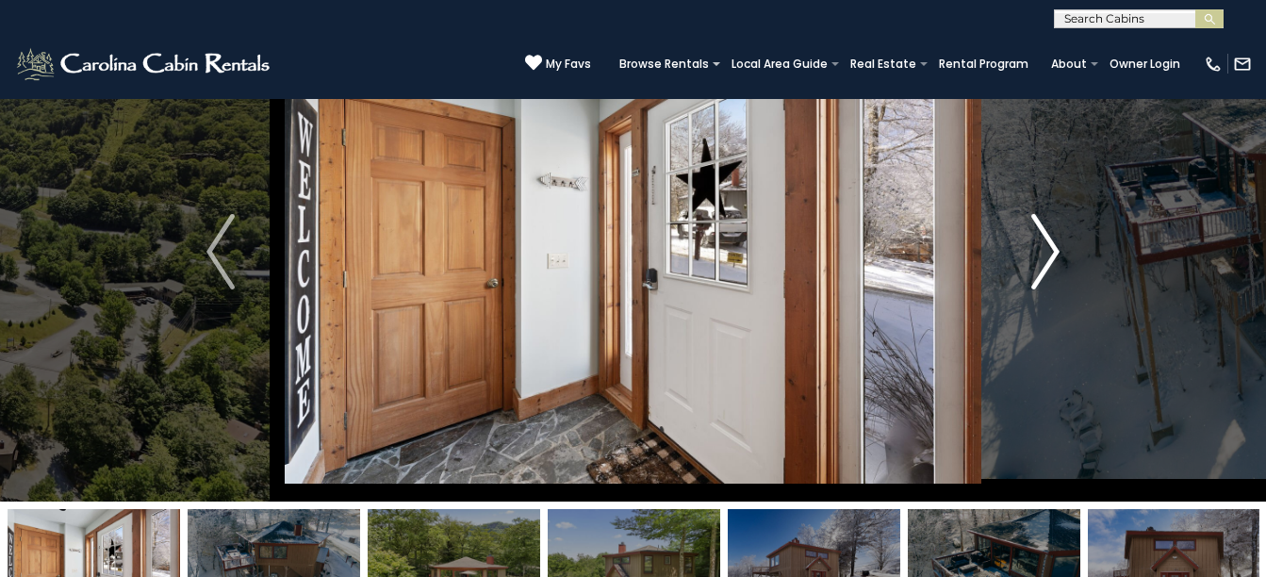
click at [1055, 246] on img "Next" at bounding box center [1045, 251] width 28 height 75
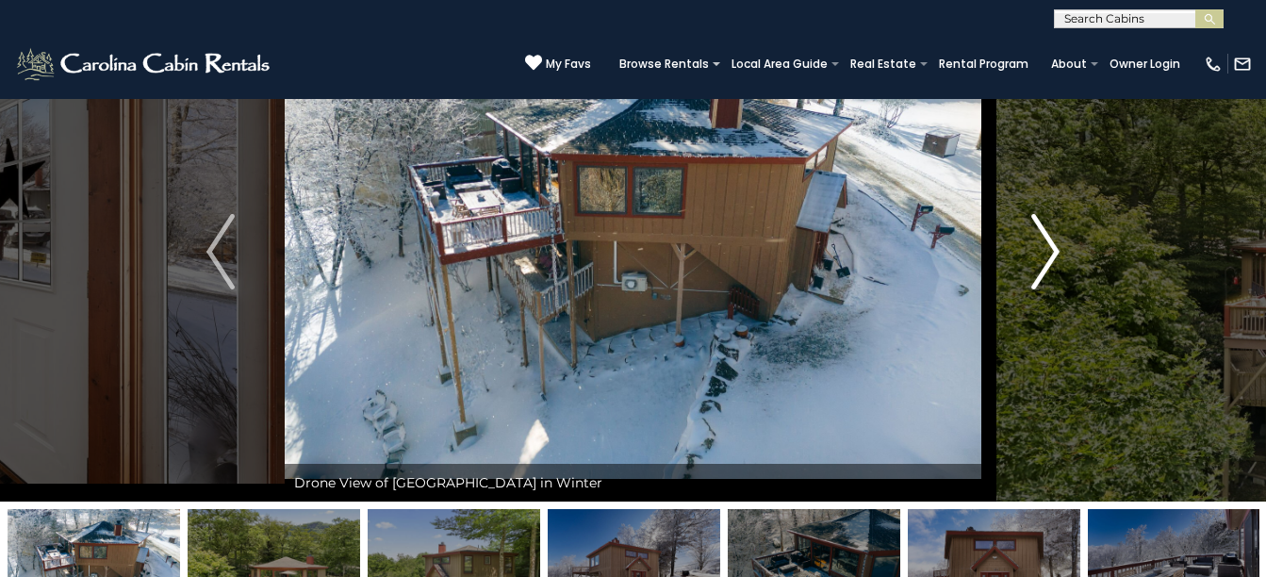
click at [1055, 246] on img "Next" at bounding box center [1045, 251] width 28 height 75
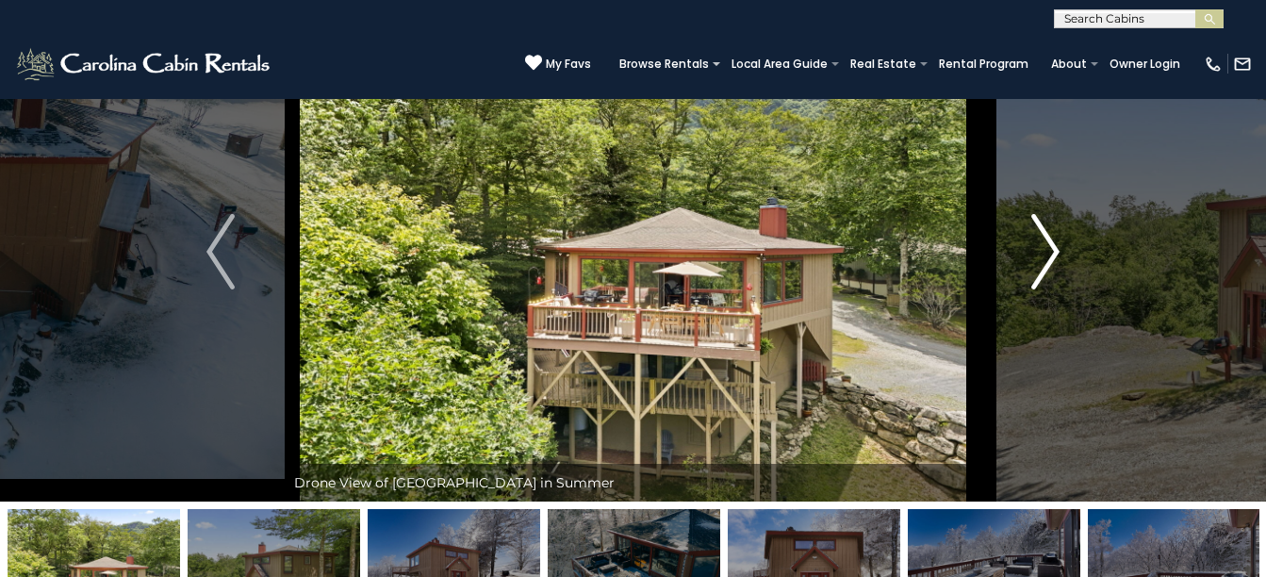
click at [1055, 246] on img "Next" at bounding box center [1045, 251] width 28 height 75
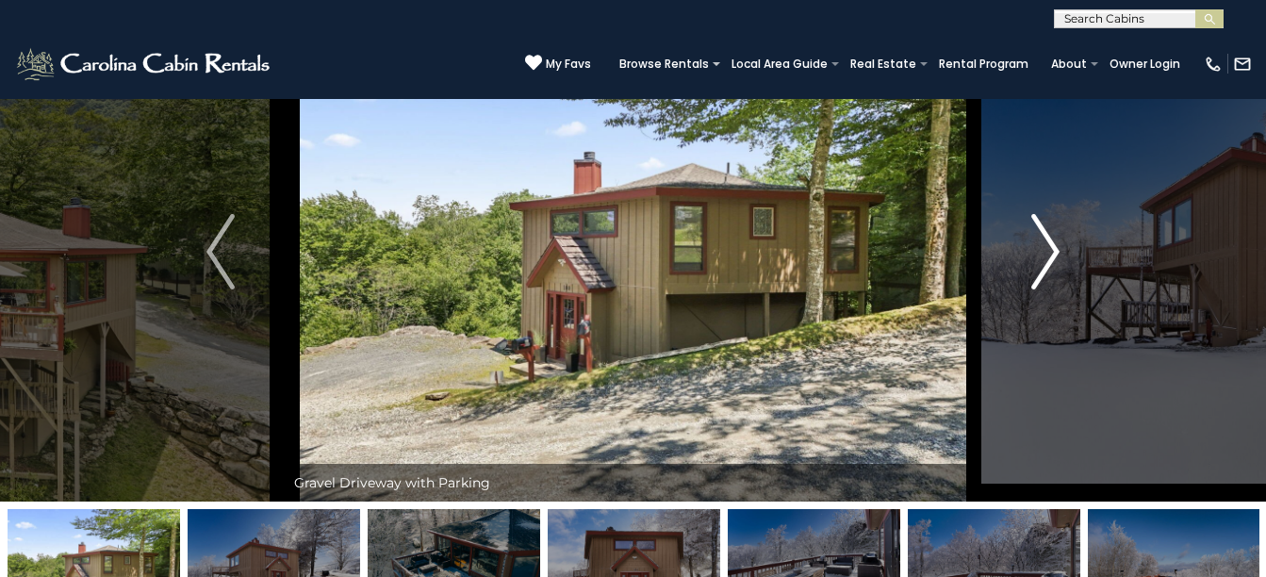
click at [1055, 246] on img "Next" at bounding box center [1045, 251] width 28 height 75
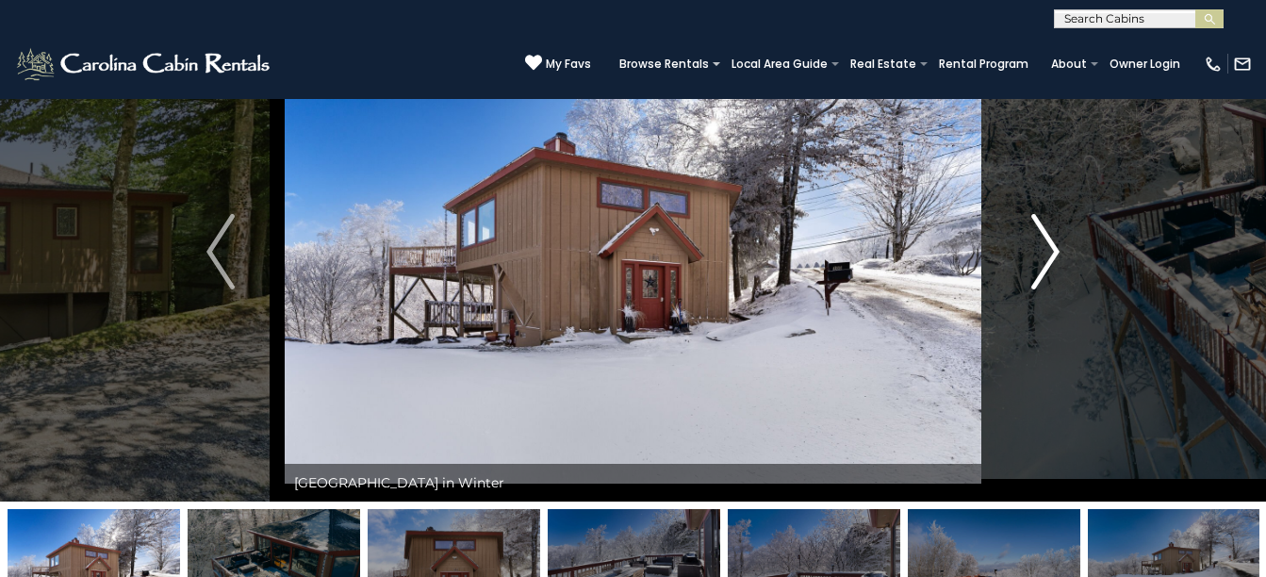
click at [1055, 246] on img "Next" at bounding box center [1045, 251] width 28 height 75
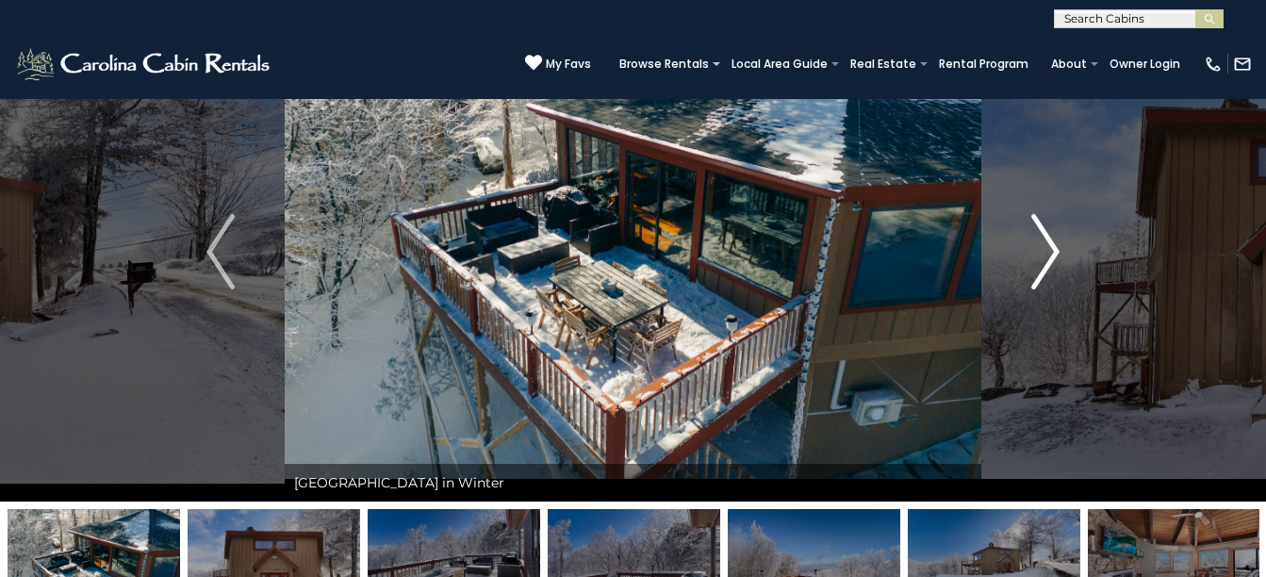
click at [1055, 246] on img "Next" at bounding box center [1045, 251] width 28 height 75
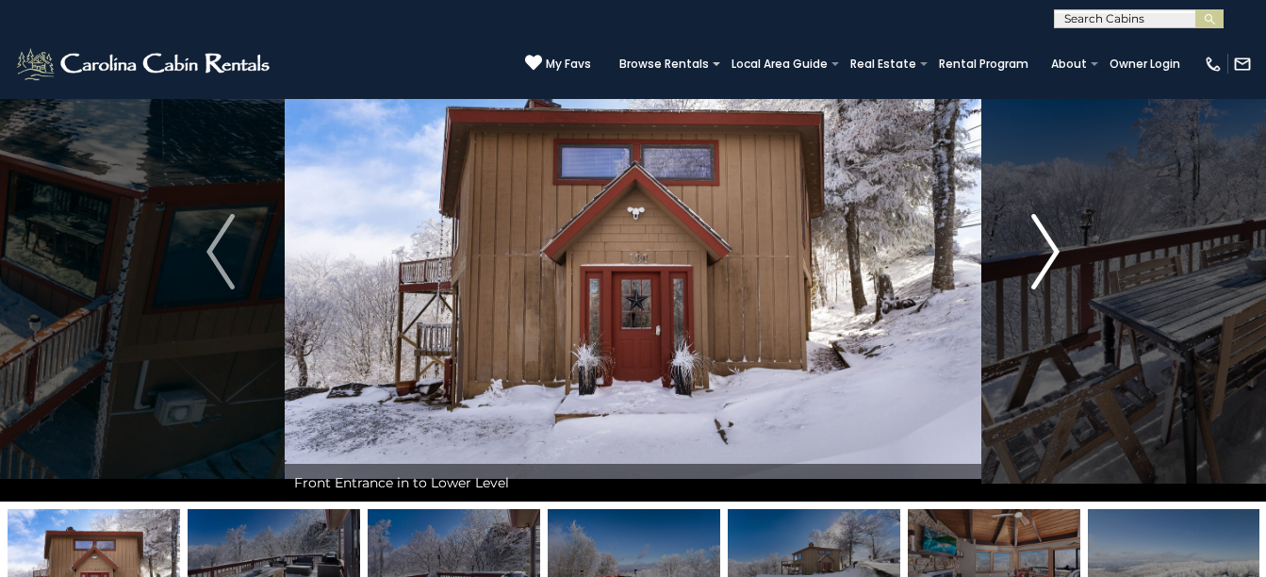
click at [1055, 246] on img "Next" at bounding box center [1045, 251] width 28 height 75
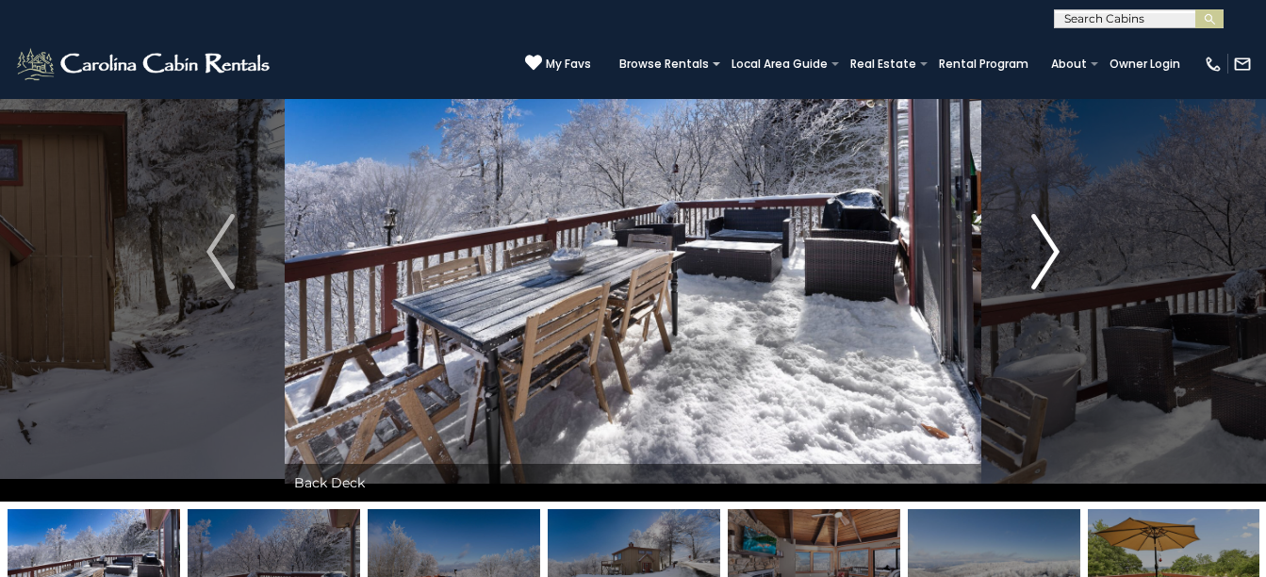
click at [1055, 246] on img "Next" at bounding box center [1045, 251] width 28 height 75
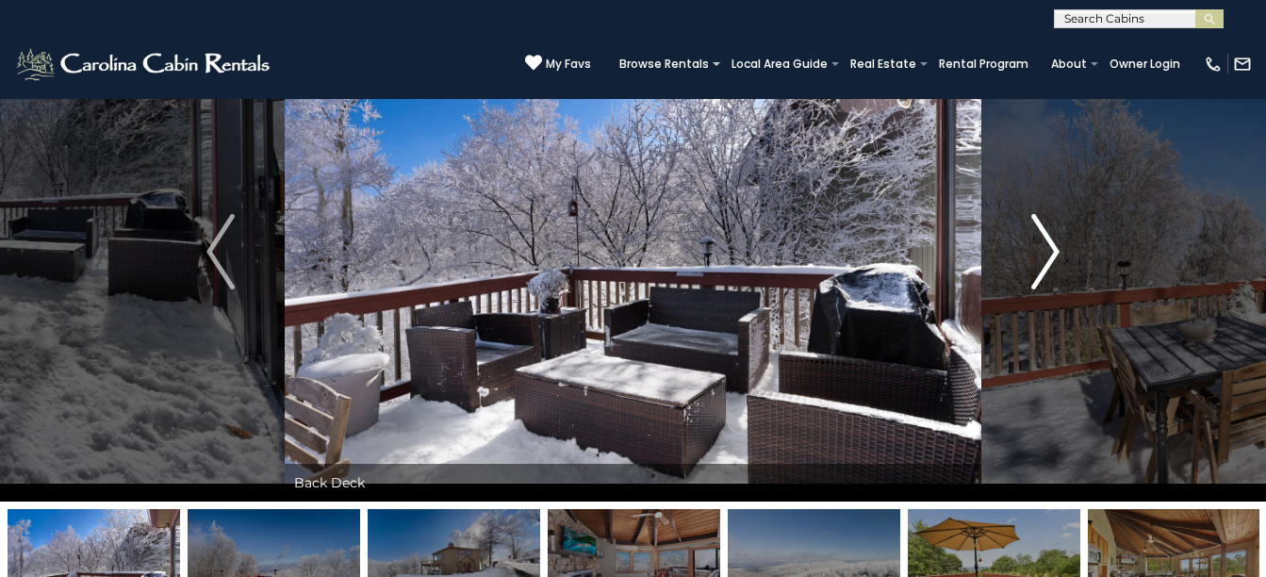
click at [1055, 246] on img "Next" at bounding box center [1045, 251] width 28 height 75
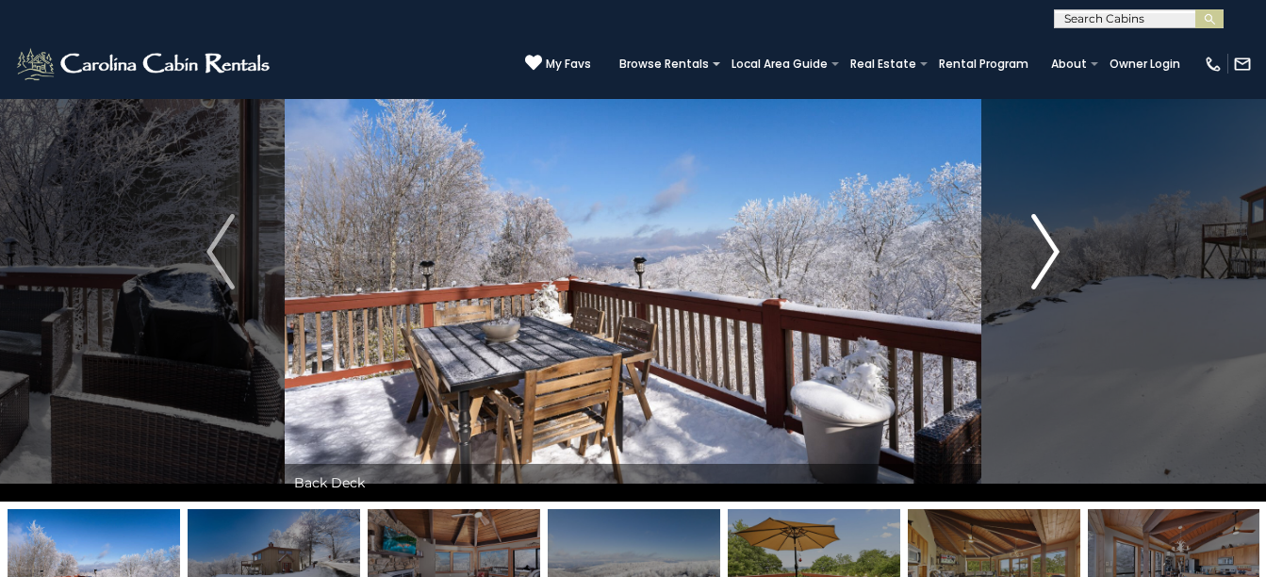
click at [1055, 246] on img "Next" at bounding box center [1045, 251] width 28 height 75
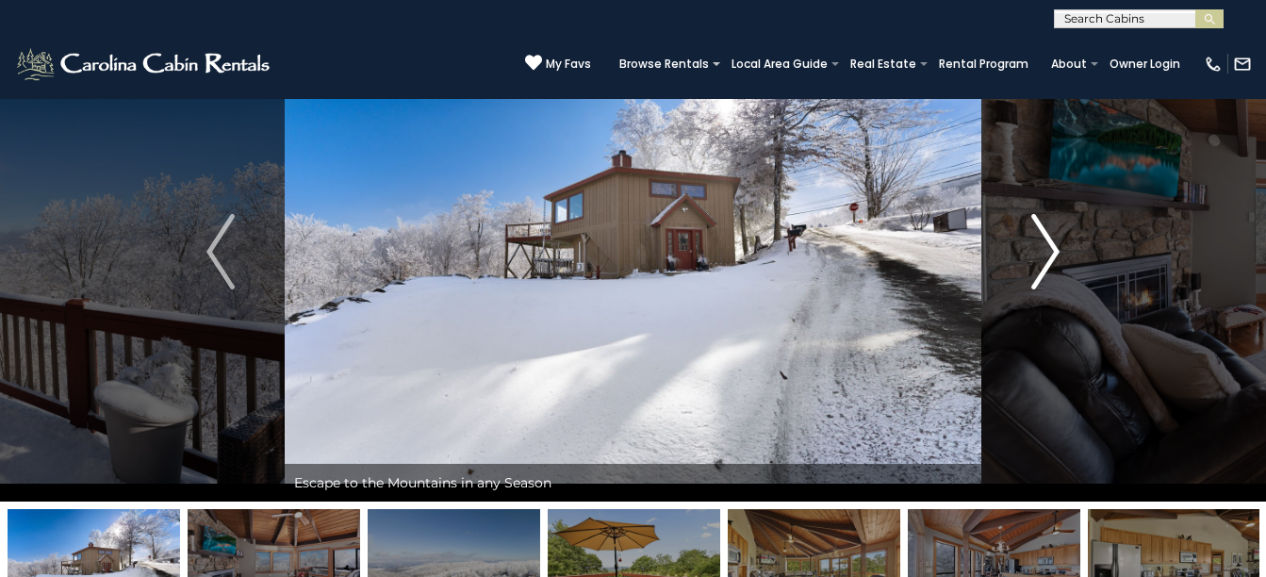
click at [1055, 246] on img "Next" at bounding box center [1045, 251] width 28 height 75
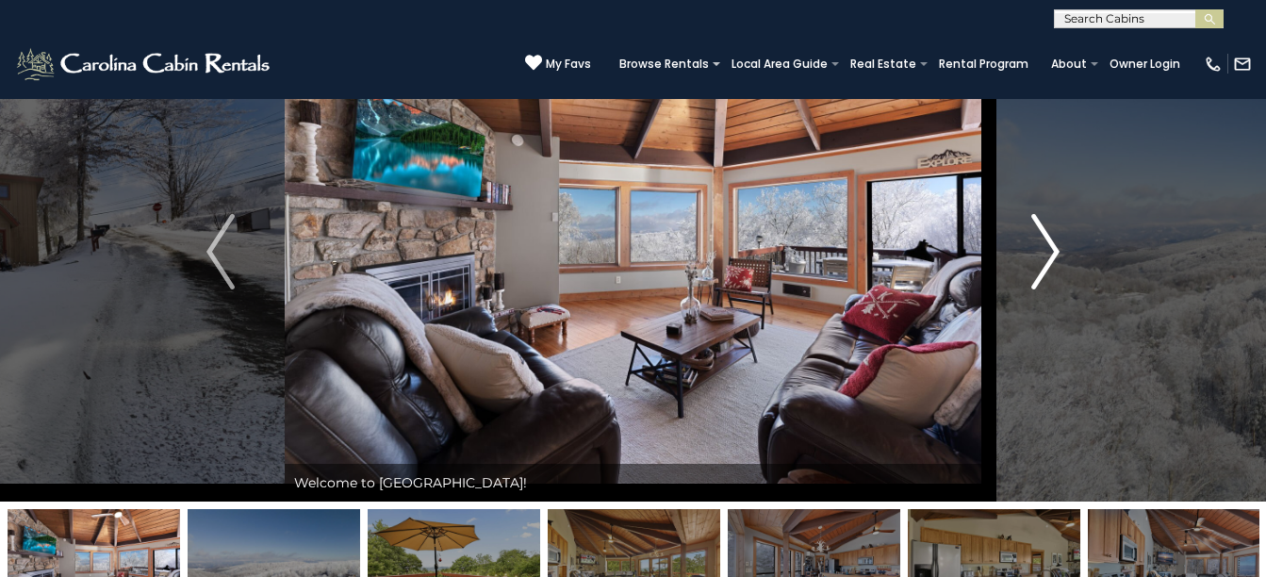
click at [1055, 246] on img "Next" at bounding box center [1045, 251] width 28 height 75
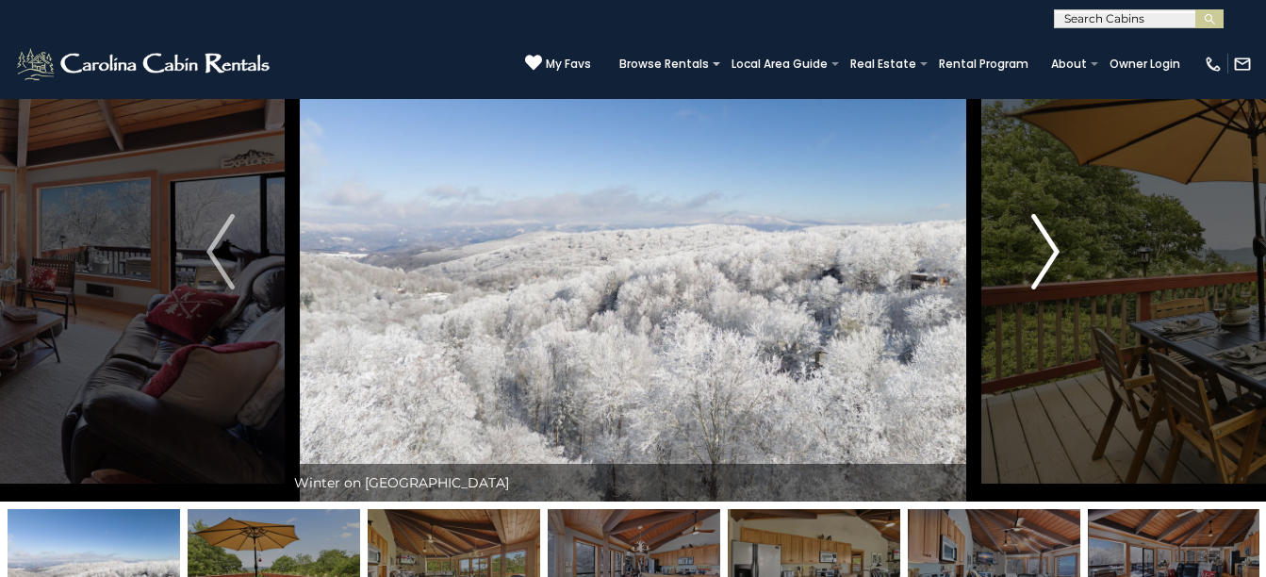
click at [1055, 246] on img "Next" at bounding box center [1045, 251] width 28 height 75
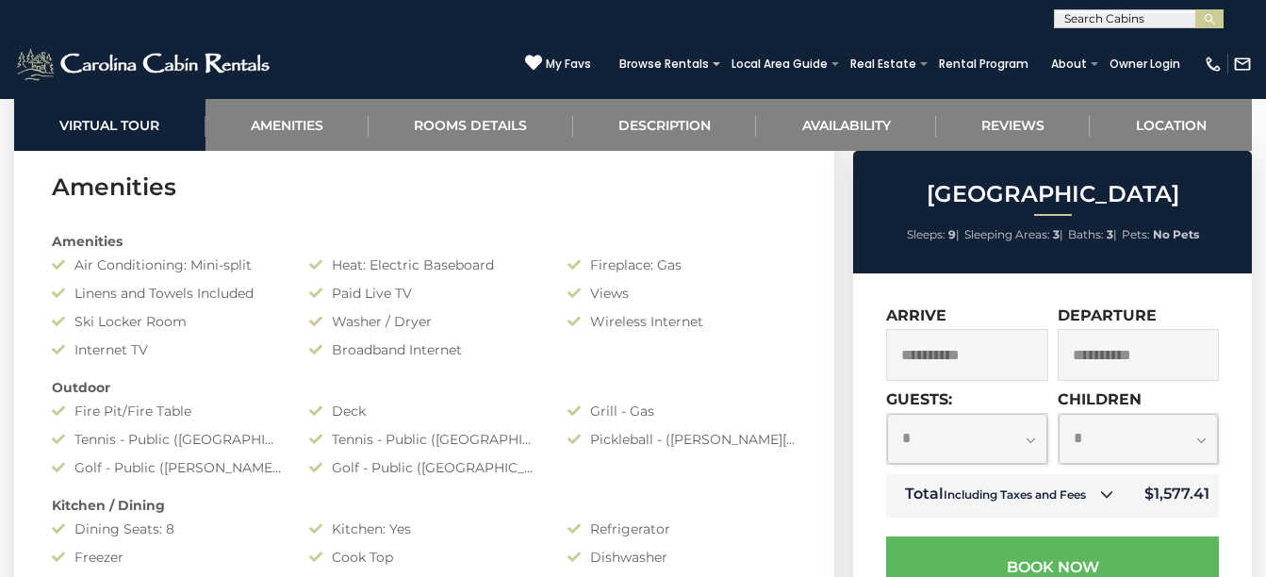
scroll to position [1492, 0]
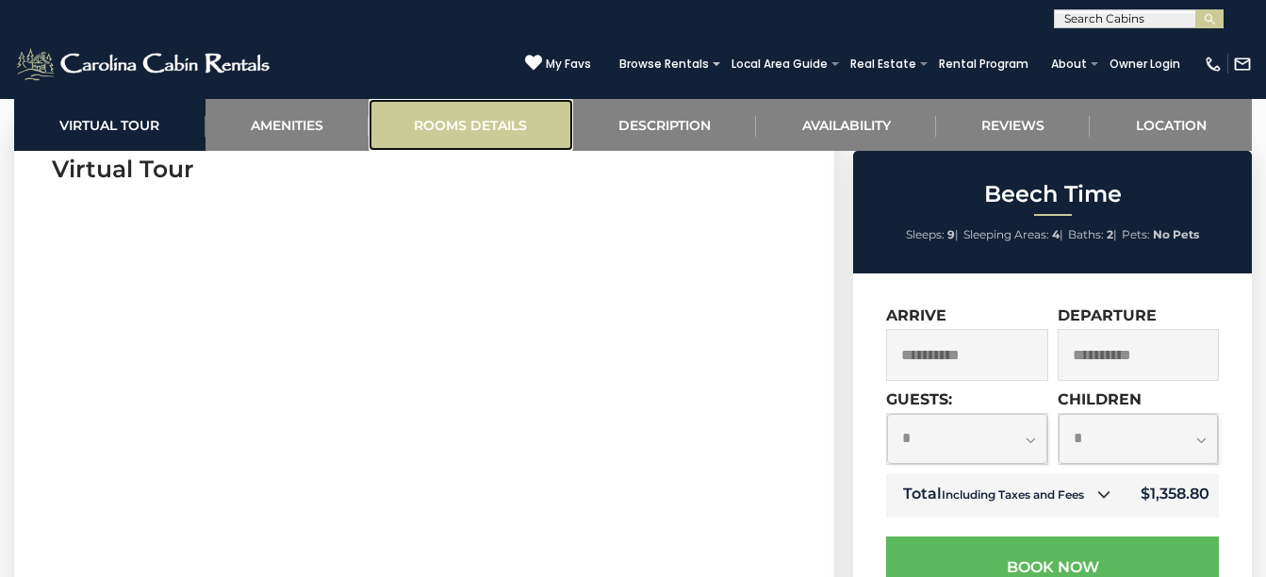
click at [486, 135] on link "Rooms Details" at bounding box center [471, 125] width 205 height 52
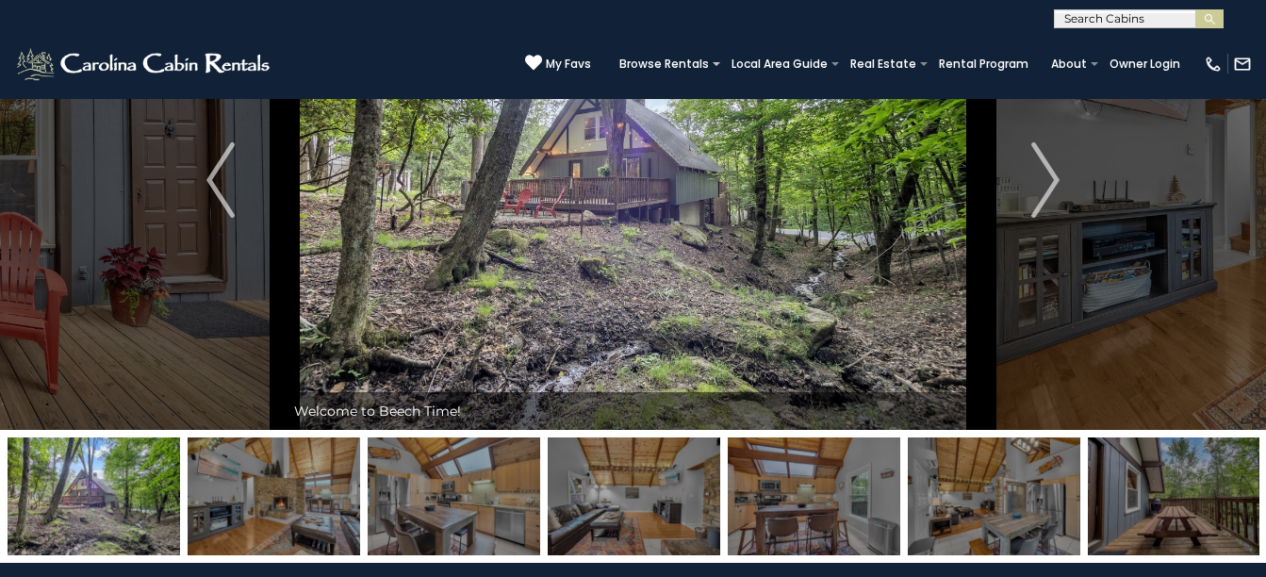
scroll to position [120, 0]
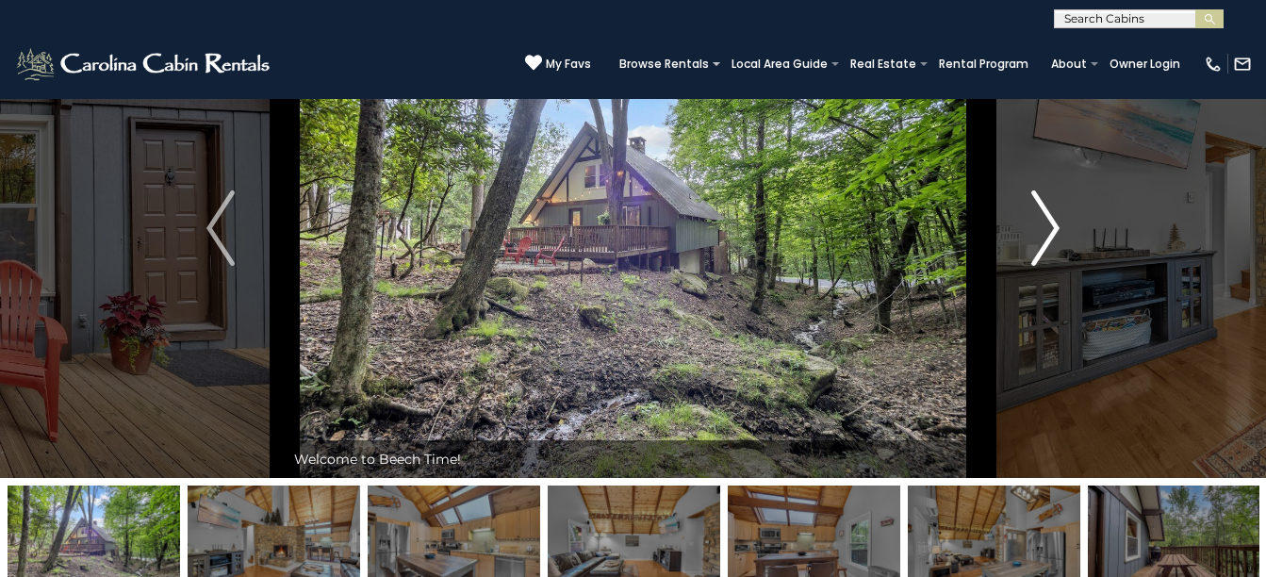
click at [1045, 208] on img "Next" at bounding box center [1045, 227] width 28 height 75
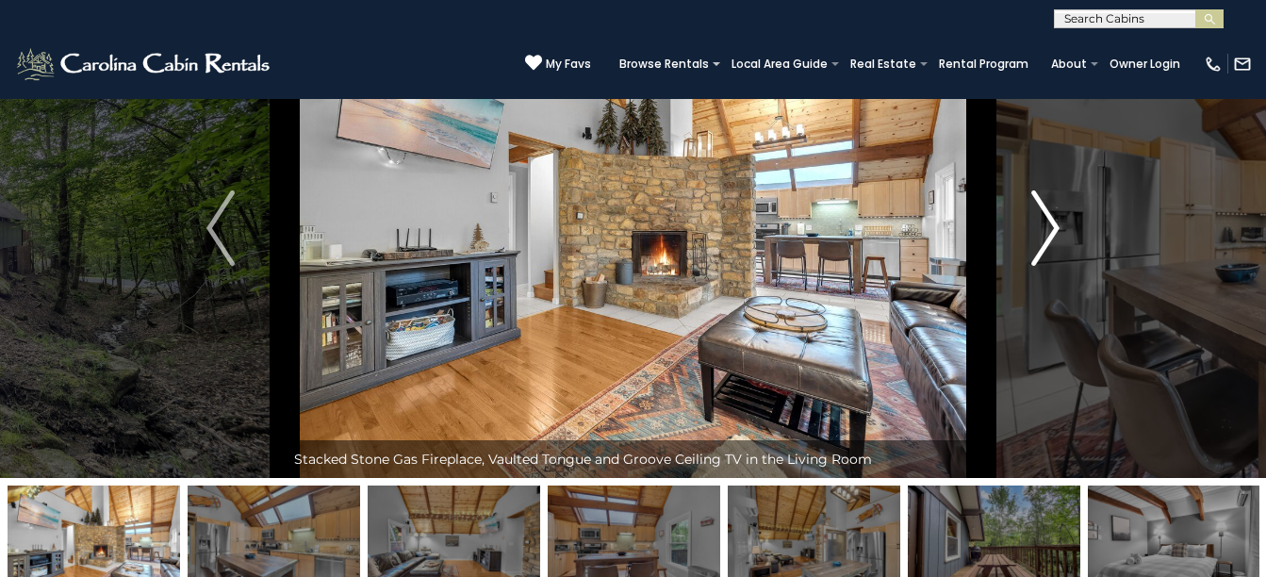
click at [1045, 208] on img "Next" at bounding box center [1045, 227] width 28 height 75
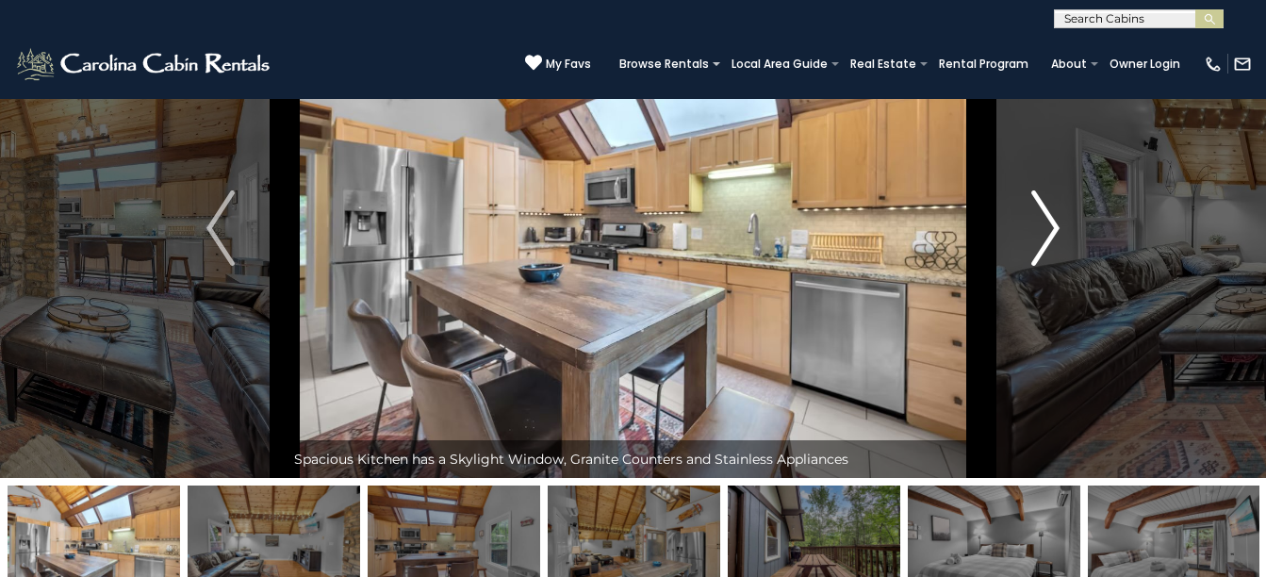
click at [1045, 208] on img "Next" at bounding box center [1045, 227] width 28 height 75
